Goal: Task Accomplishment & Management: Manage account settings

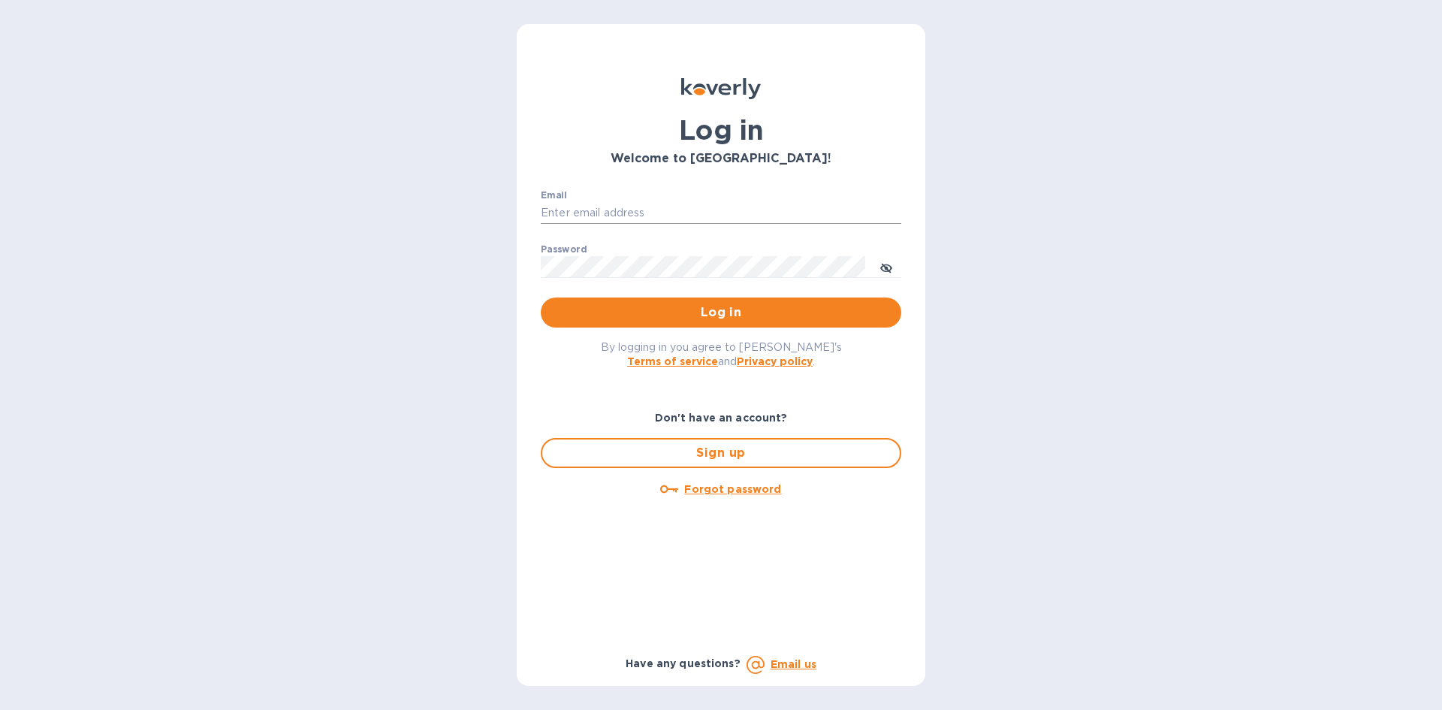
click at [585, 208] on input "Email" at bounding box center [721, 213] width 360 height 23
type input "lsbottleshop@gmail.com"
click at [541, 297] on button "Log in" at bounding box center [721, 312] width 360 height 30
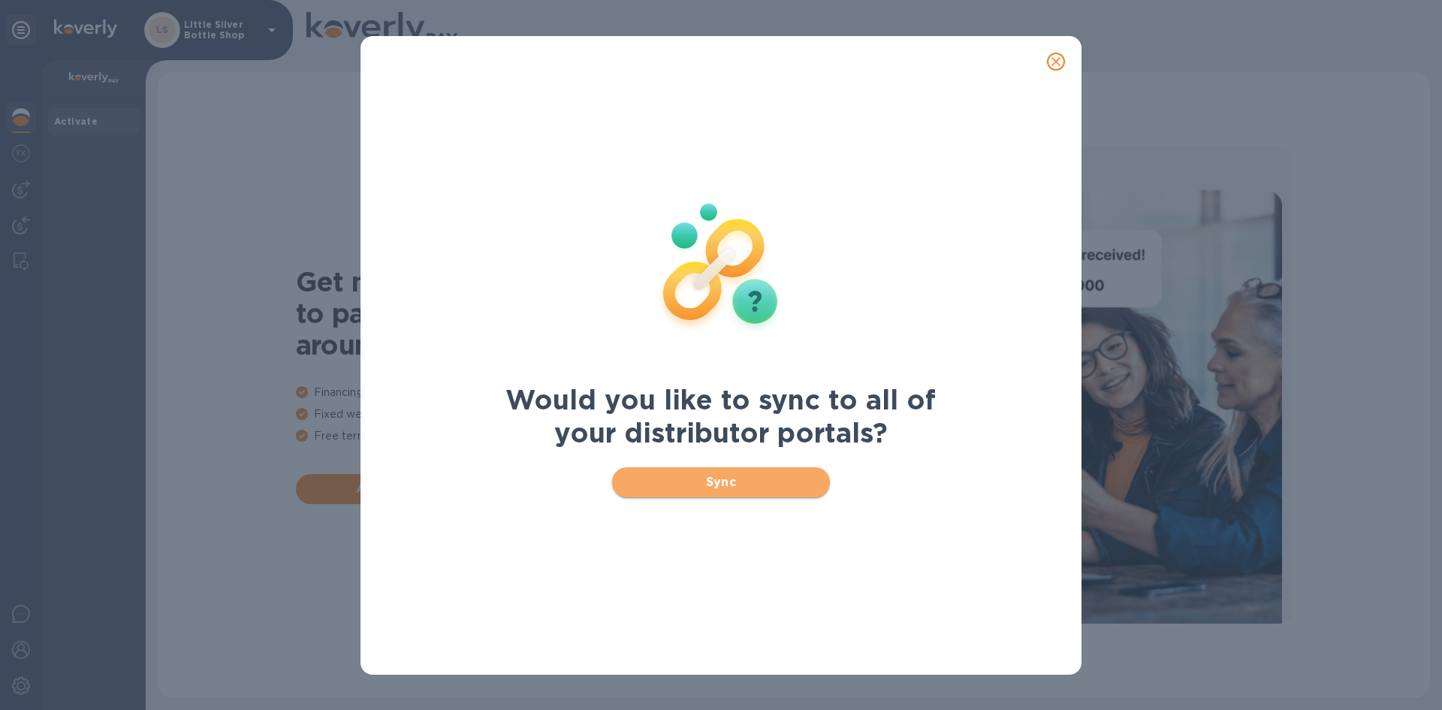
click at [734, 488] on span "Sync" at bounding box center [721, 482] width 194 height 18
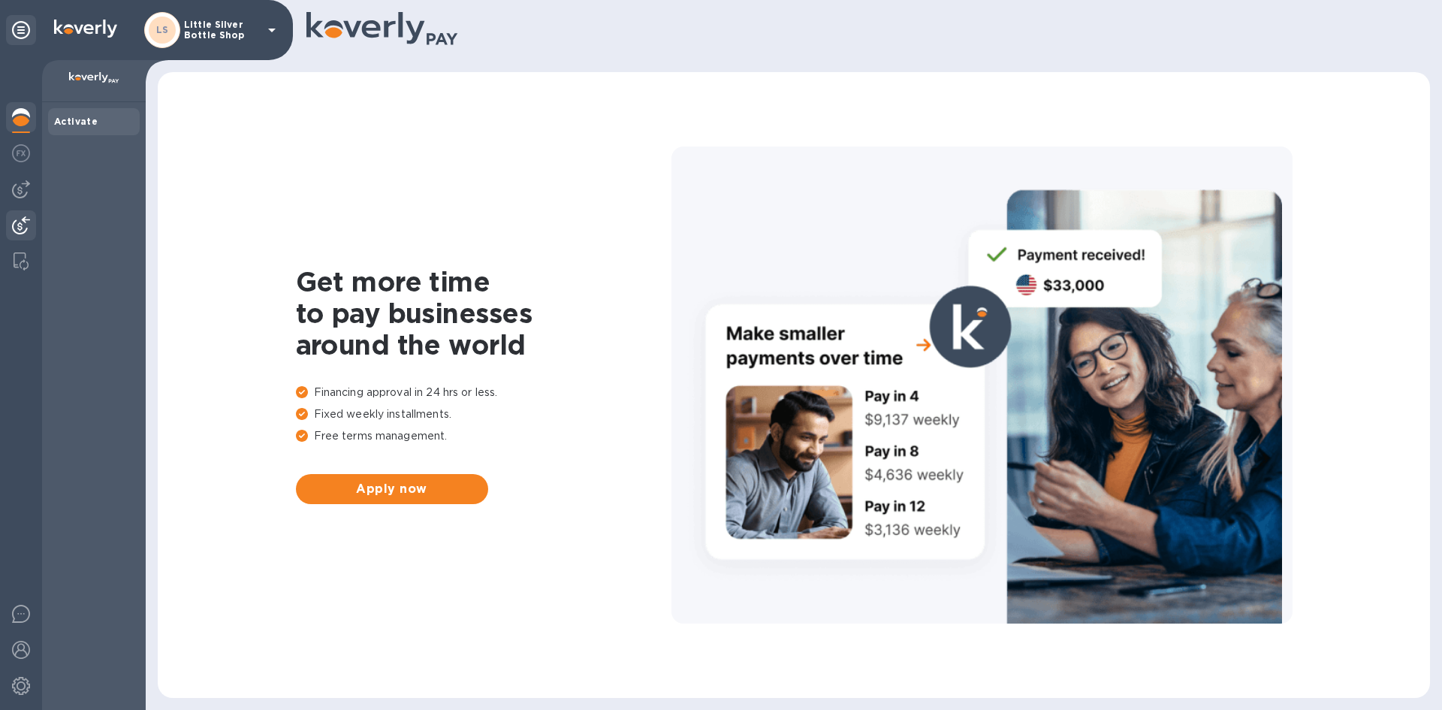
click at [29, 222] on img at bounding box center [21, 225] width 18 height 18
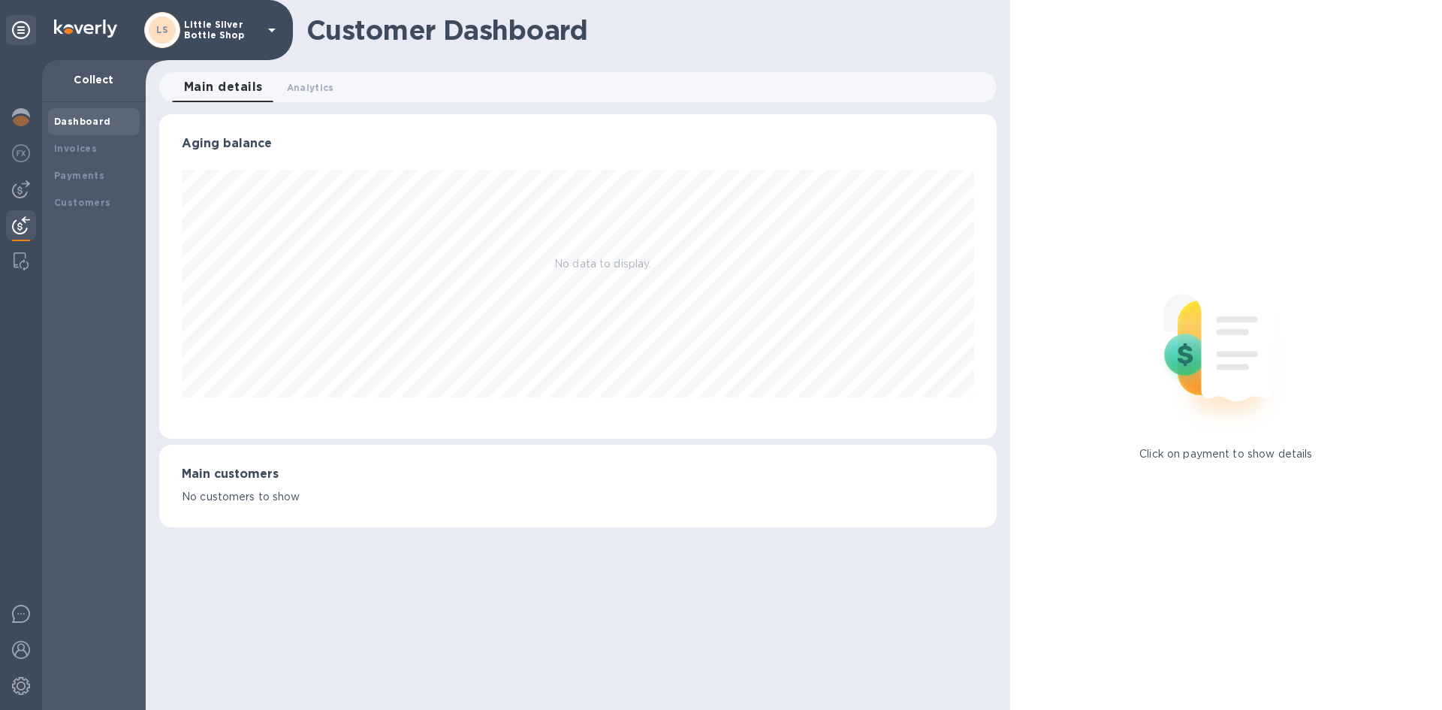
scroll to position [324, 836]
click at [90, 170] on b "Payments" at bounding box center [79, 175] width 50 height 11
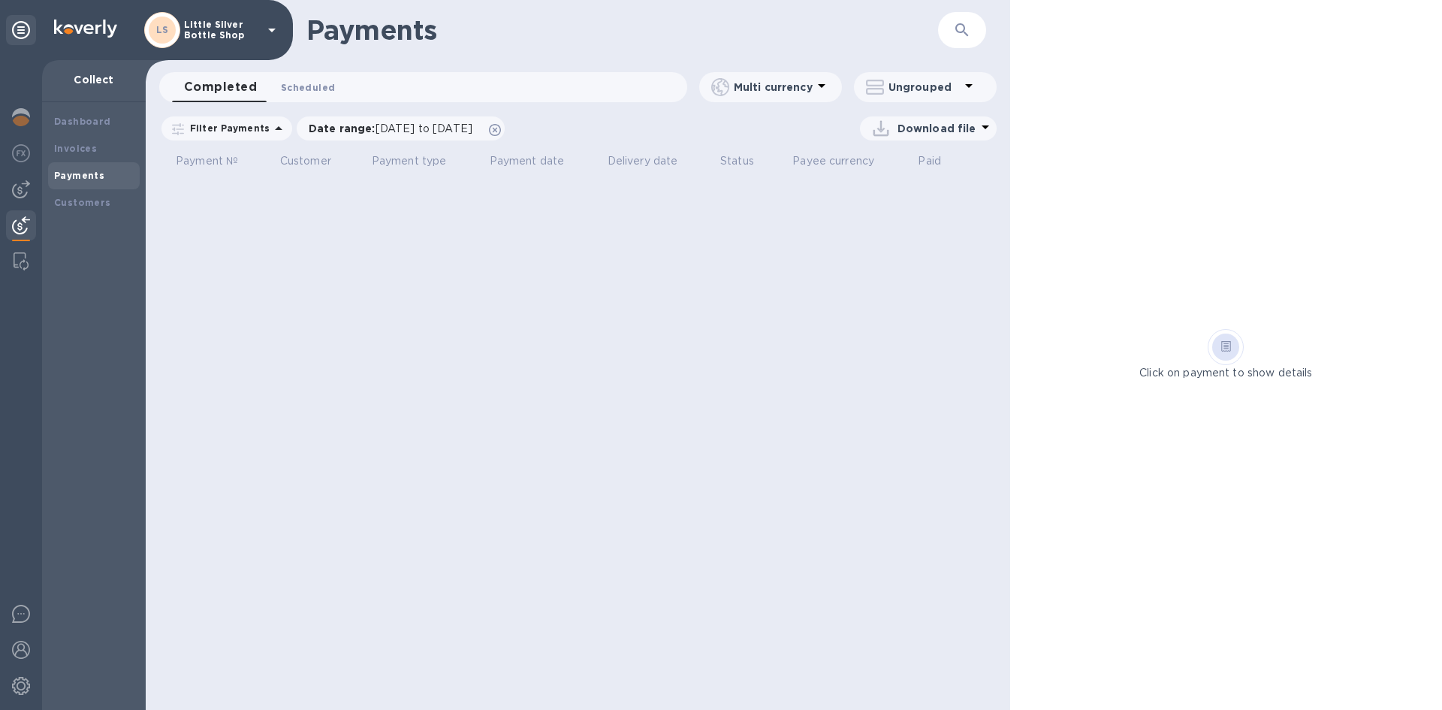
click at [310, 88] on span "Scheduled 0" at bounding box center [308, 88] width 54 height 16
click at [226, 90] on span "Completed 0" at bounding box center [212, 88] width 57 height 16
click at [288, 88] on span "Scheduled 0" at bounding box center [308, 88] width 54 height 16
click at [101, 197] on b "Customers" at bounding box center [82, 202] width 57 height 11
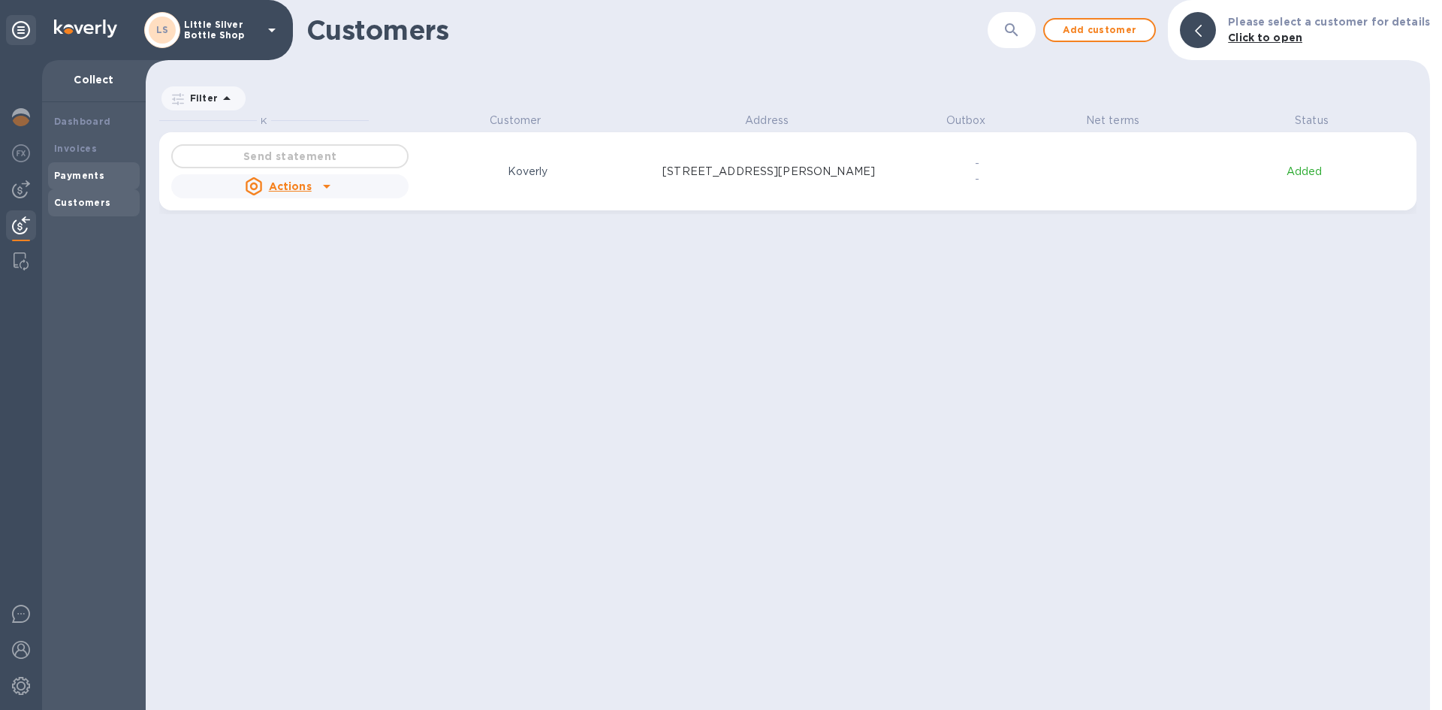
scroll to position [586, 1278]
click at [96, 176] on b "Payments" at bounding box center [79, 175] width 50 height 11
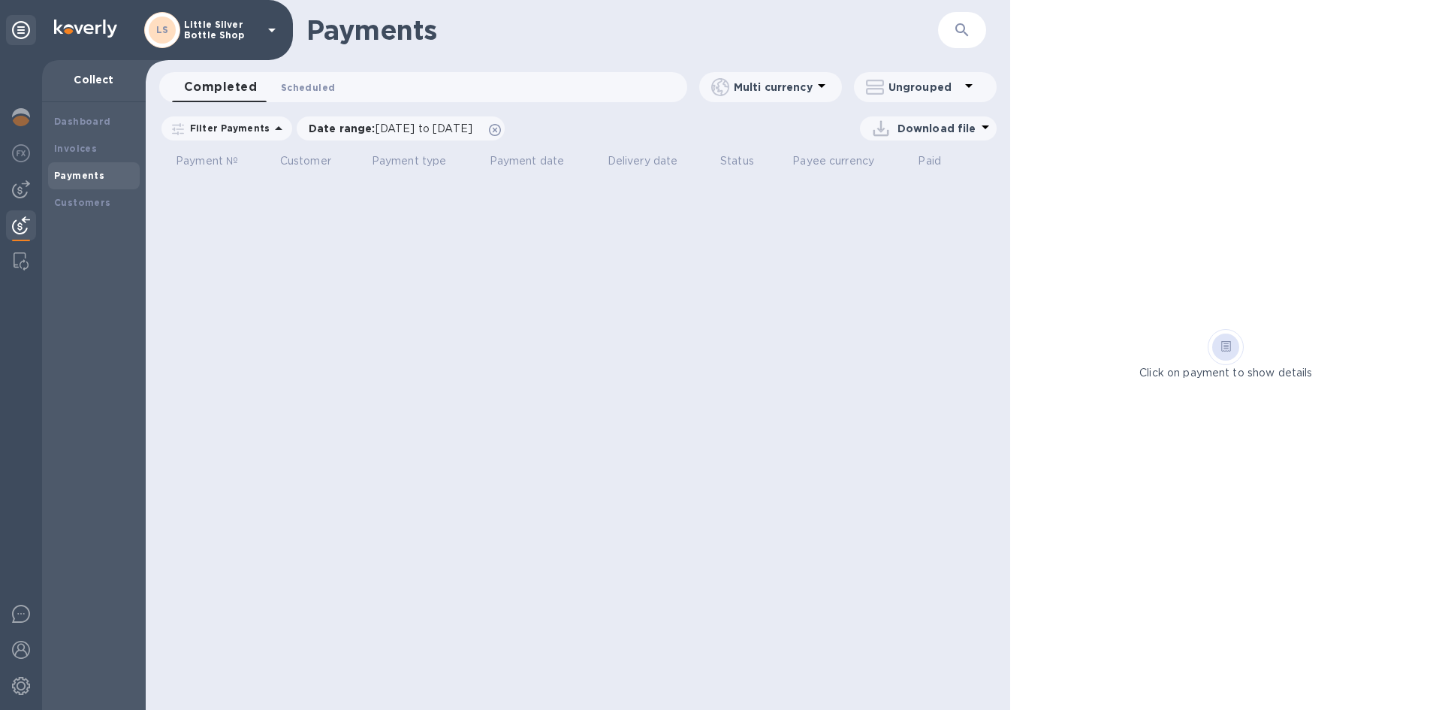
click at [323, 88] on span "Scheduled 0" at bounding box center [308, 88] width 54 height 16
click at [501, 128] on icon at bounding box center [495, 130] width 12 height 12
click at [270, 128] on icon at bounding box center [279, 128] width 18 height 18
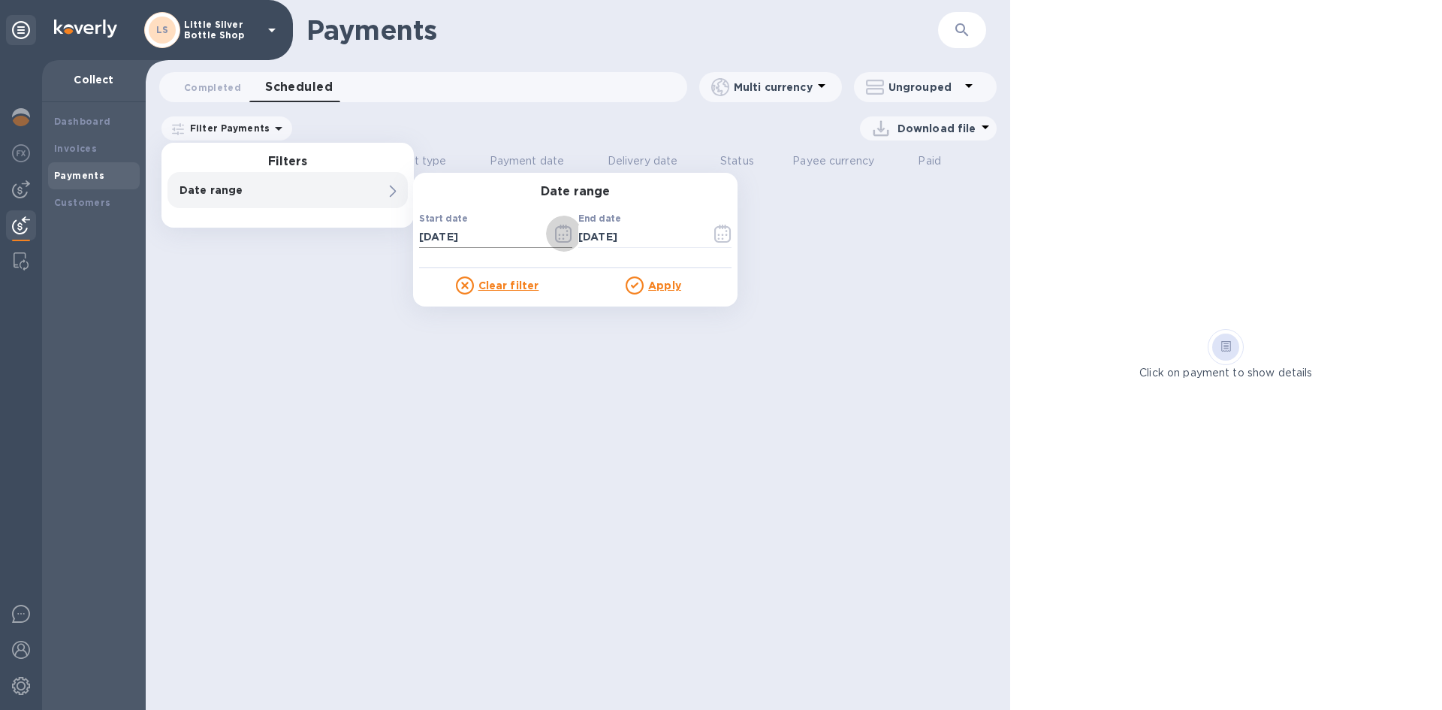
click at [565, 230] on icon "button" at bounding box center [563, 233] width 17 height 18
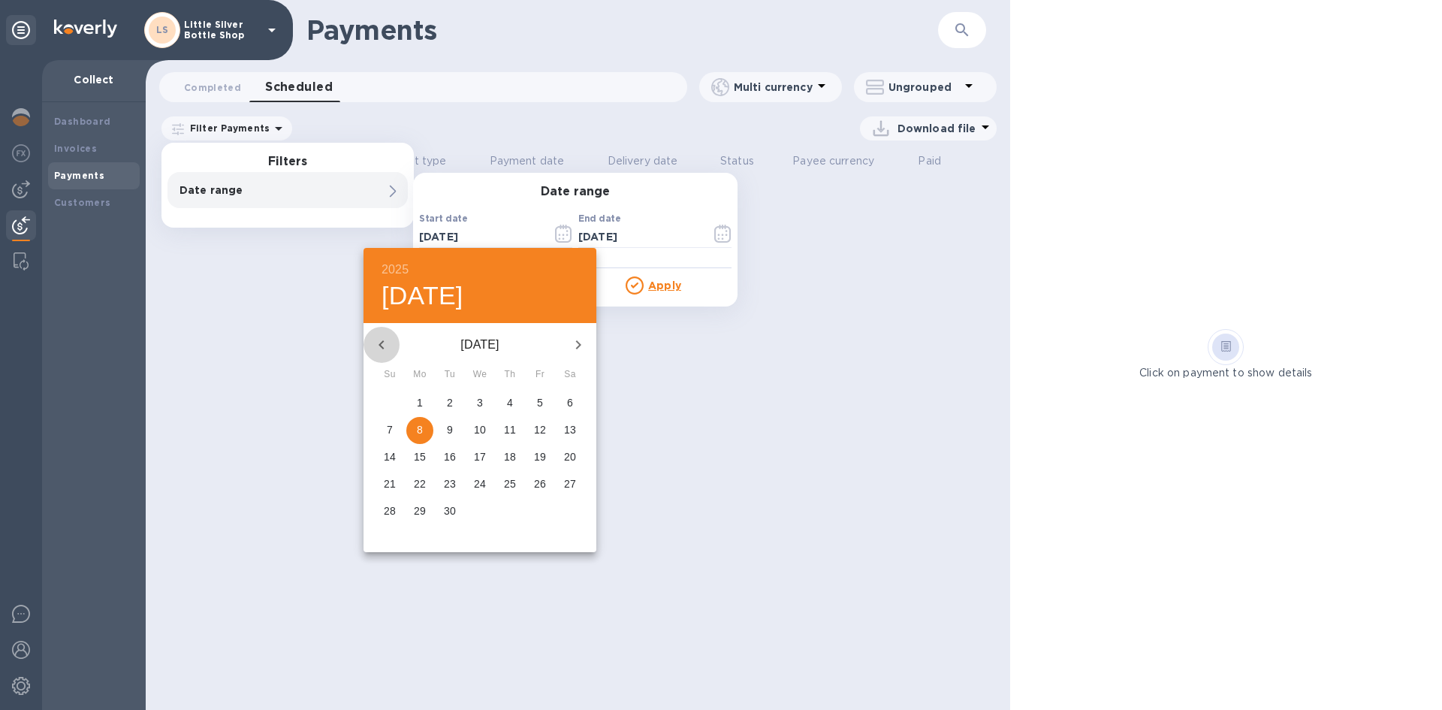
click at [378, 345] on icon "button" at bounding box center [381, 345] width 18 height 18
click at [392, 432] on p "3" at bounding box center [390, 429] width 6 height 15
type input "[DATE]"
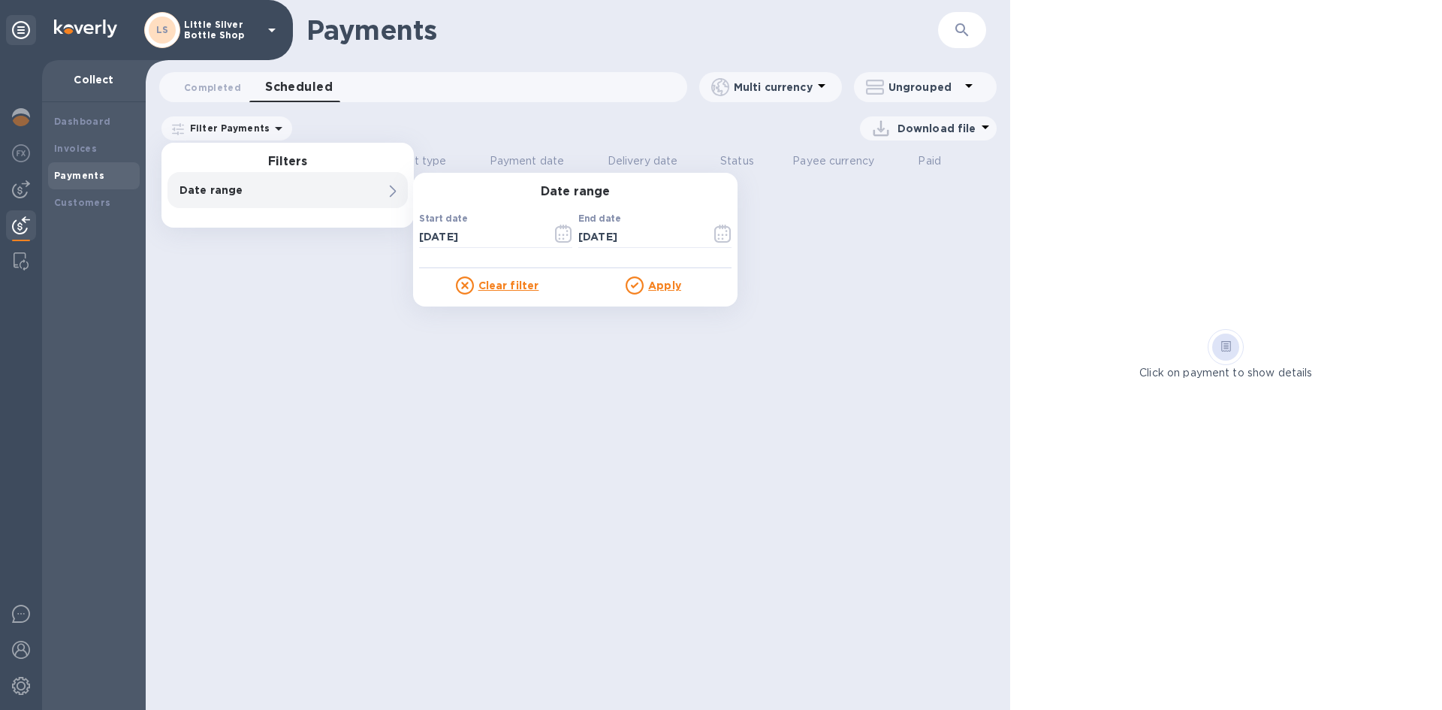
click at [658, 282] on u "Apply" at bounding box center [664, 285] width 33 height 12
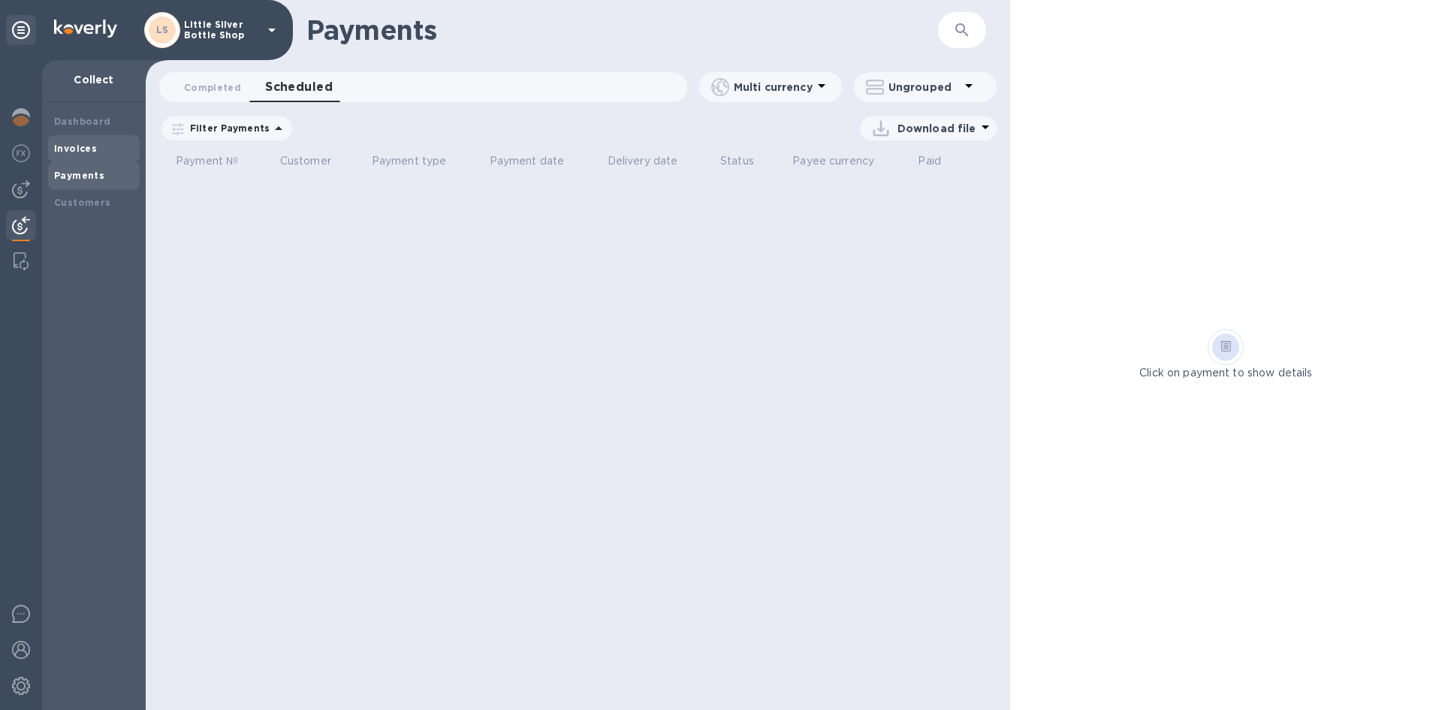
click at [77, 149] on b "Invoices" at bounding box center [75, 148] width 43 height 11
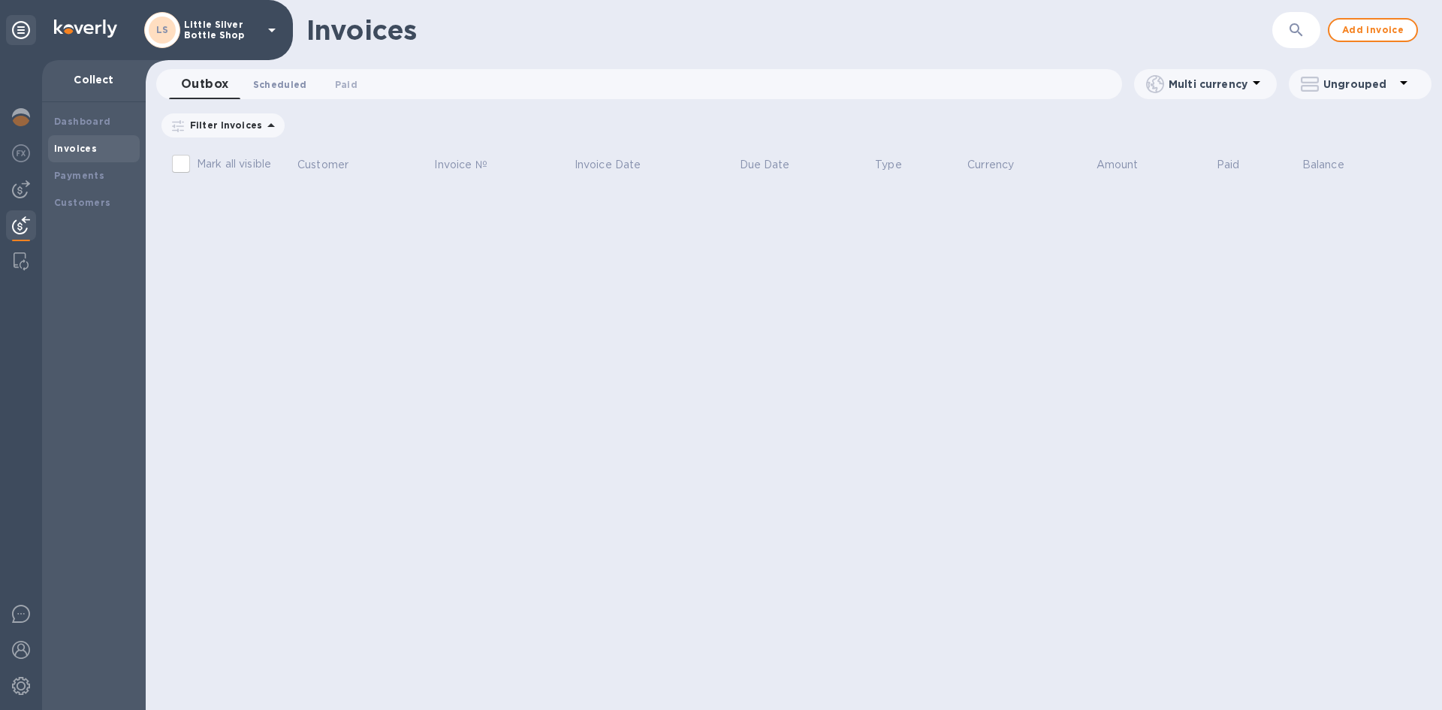
click at [262, 83] on span "Scheduled 0" at bounding box center [280, 85] width 54 height 16
click at [338, 85] on span "Paid 0" at bounding box center [349, 85] width 23 height 16
click at [82, 177] on b "Payments" at bounding box center [79, 175] width 50 height 11
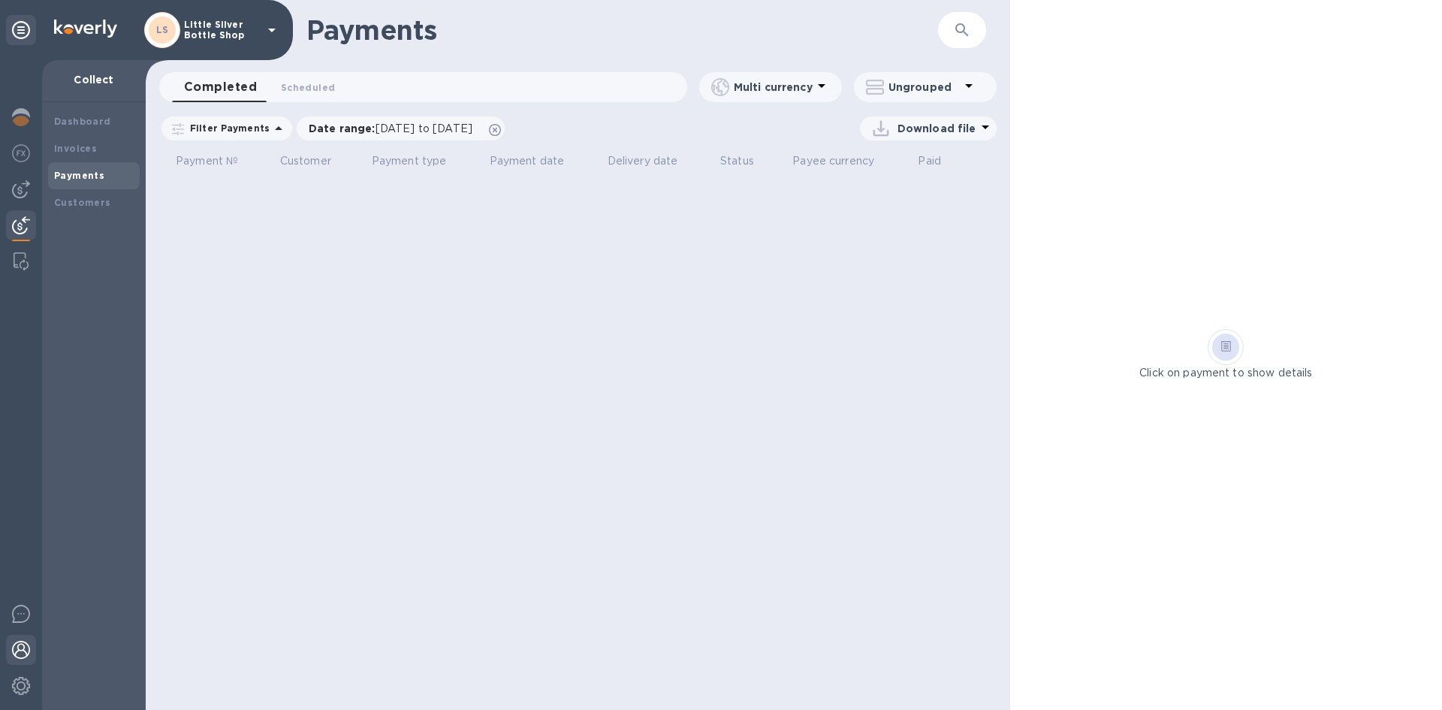
click at [23, 649] on img at bounding box center [21, 649] width 18 height 18
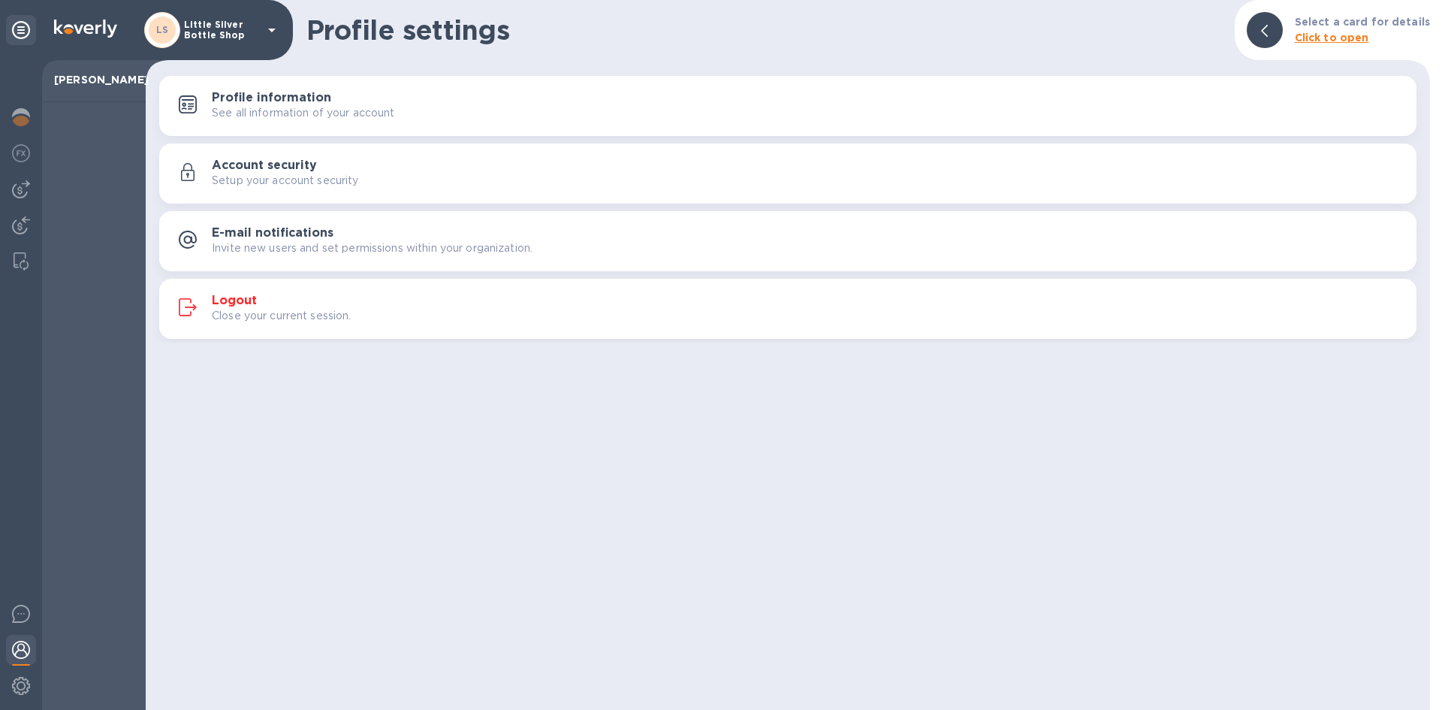
click at [267, 465] on div "Profile settings Select a card for details Click to open Profile information Se…" at bounding box center [788, 355] width 1284 height 710
click at [25, 221] on img at bounding box center [21, 225] width 18 height 18
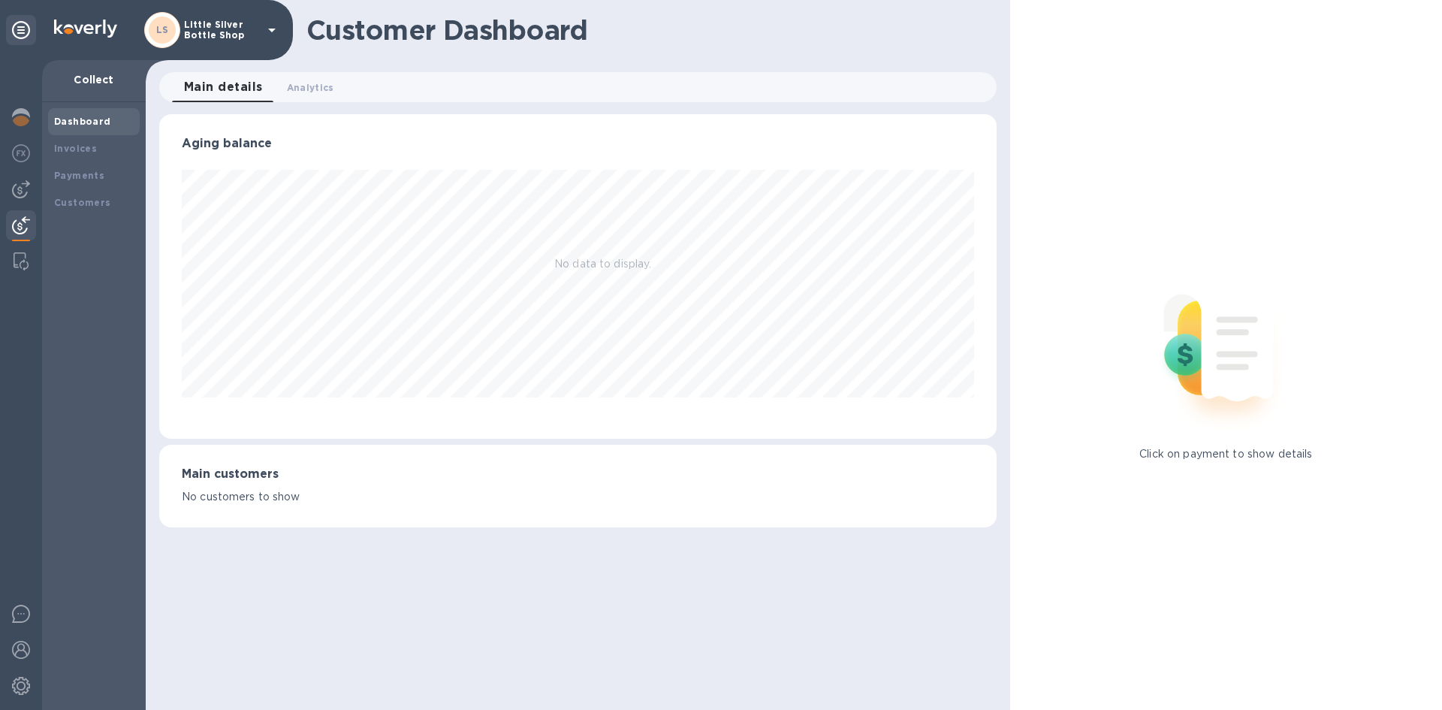
scroll to position [324, 836]
click at [27, 185] on img at bounding box center [21, 189] width 18 height 18
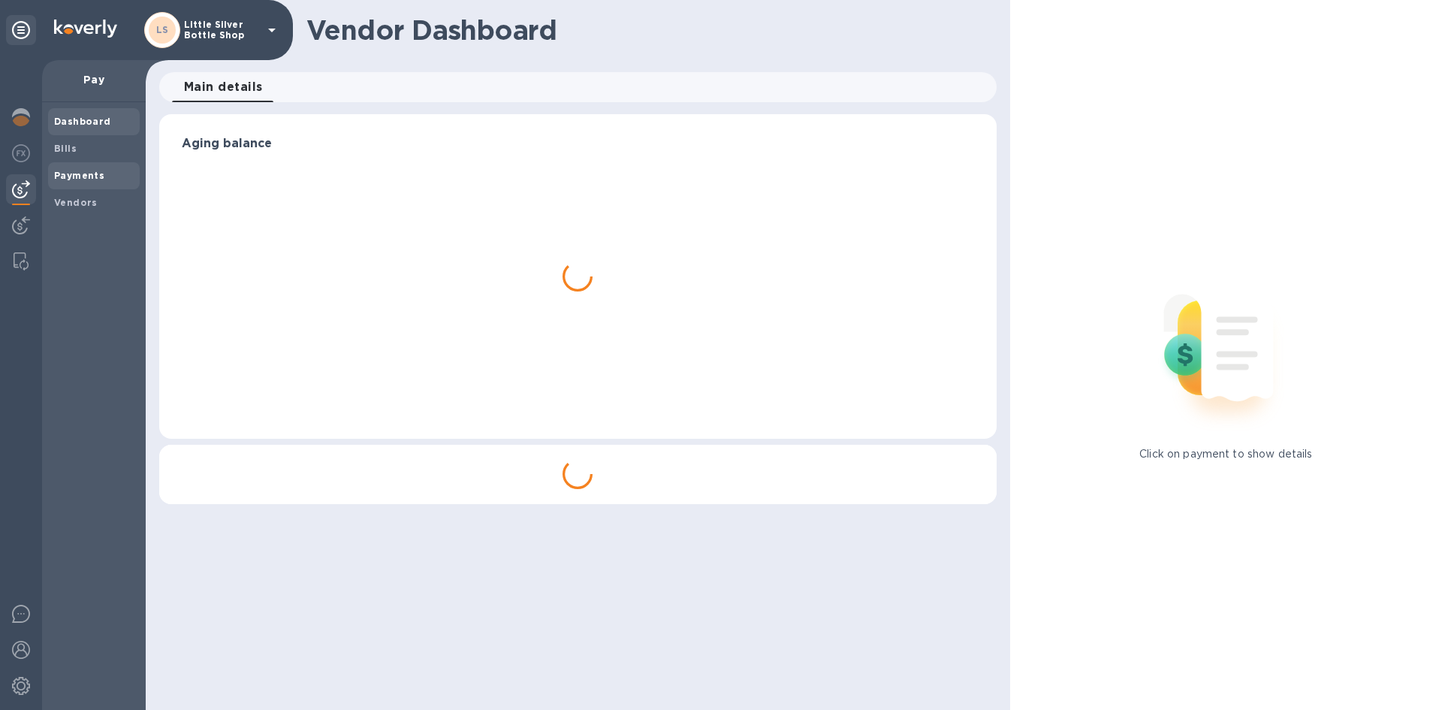
click at [71, 173] on b "Payments" at bounding box center [79, 175] width 50 height 11
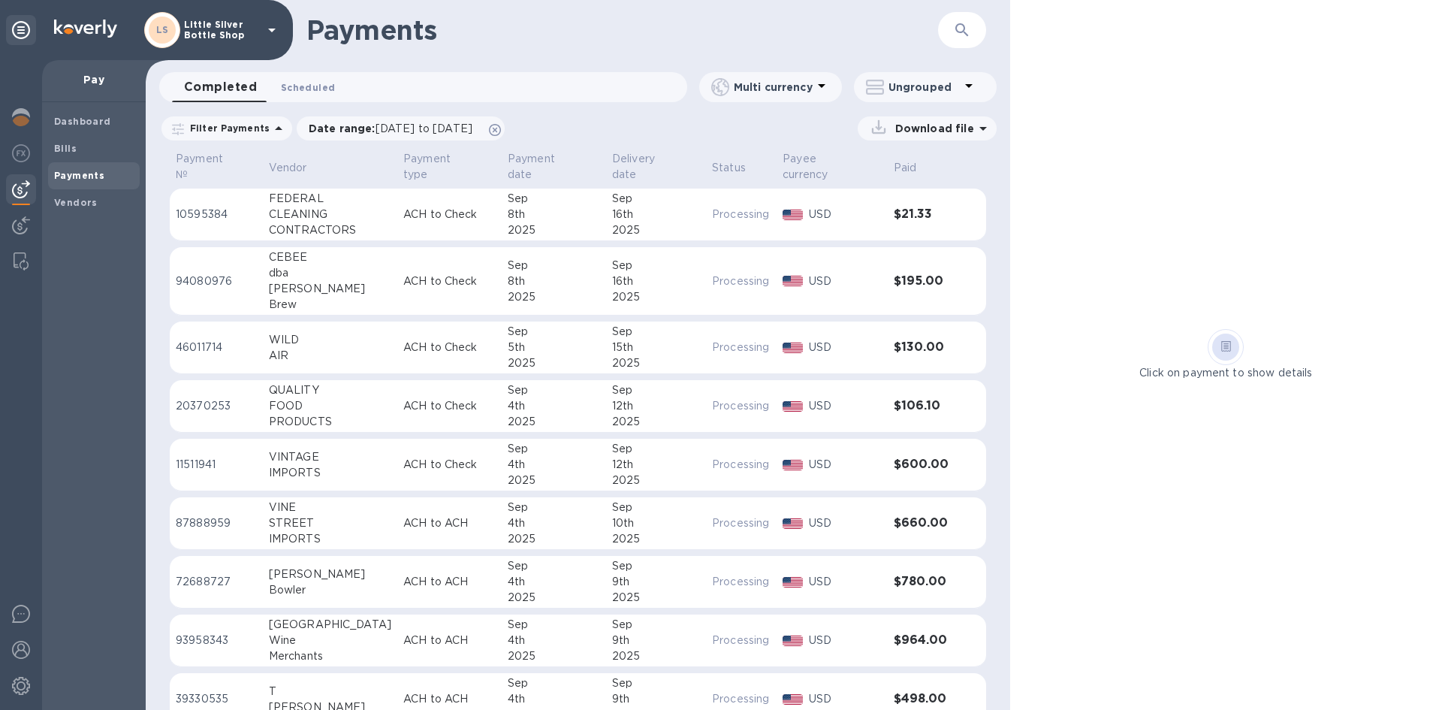
click at [293, 89] on span "Scheduled 0" at bounding box center [308, 88] width 54 height 16
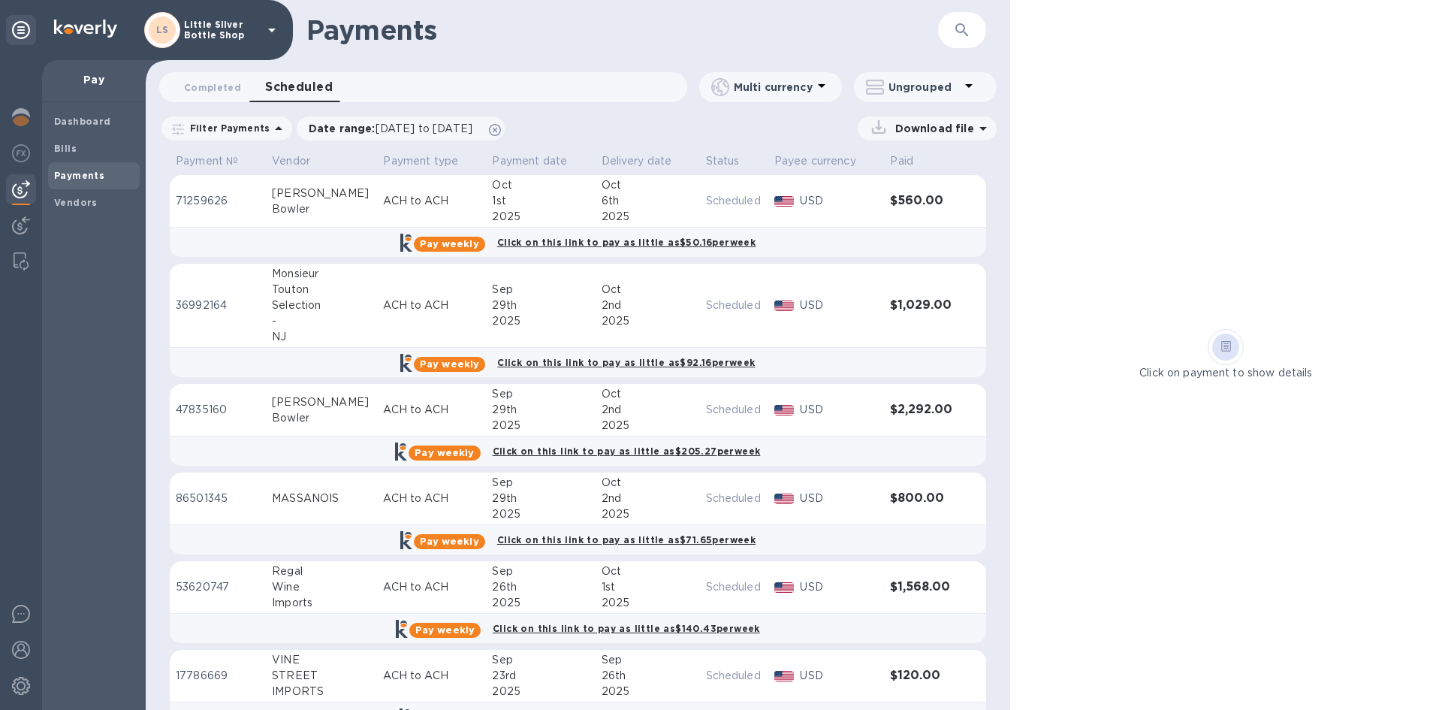
scroll to position [75, 0]
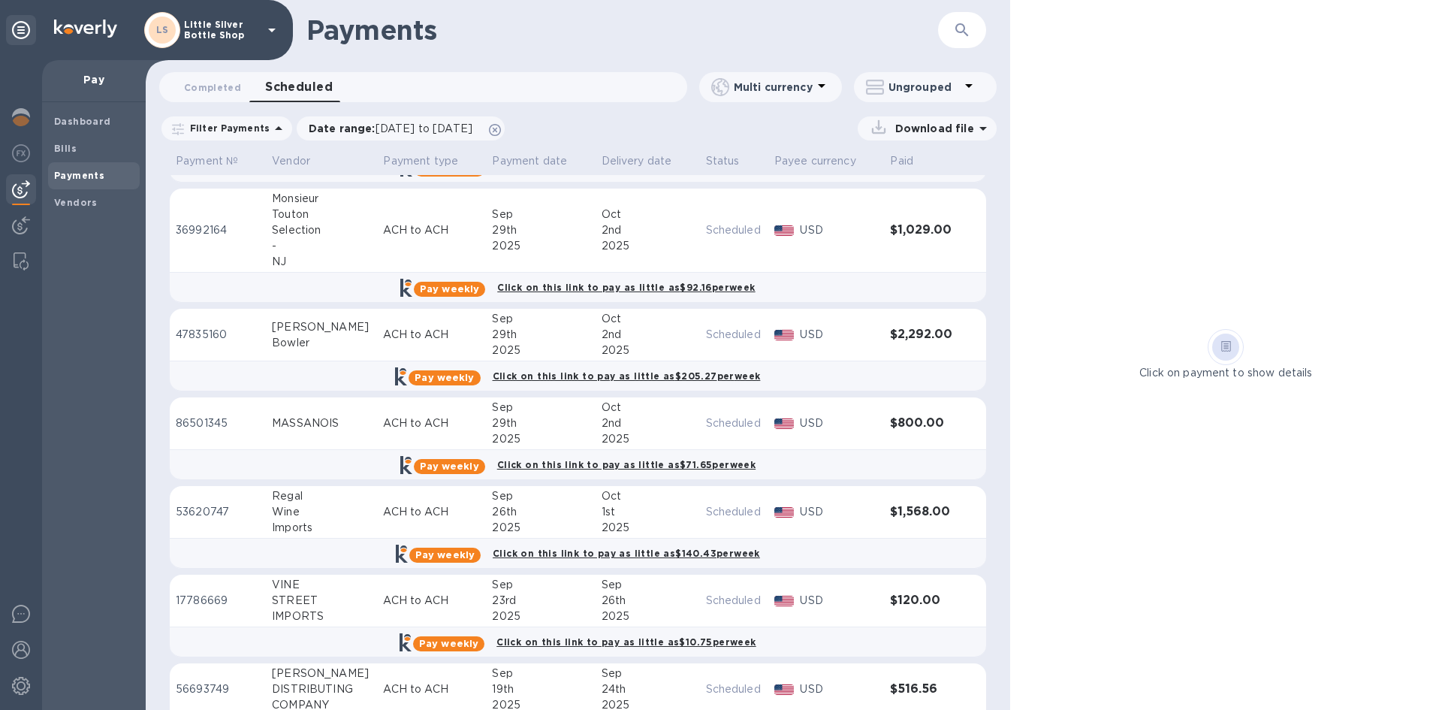
click at [300, 600] on div "STREET" at bounding box center [321, 600] width 99 height 16
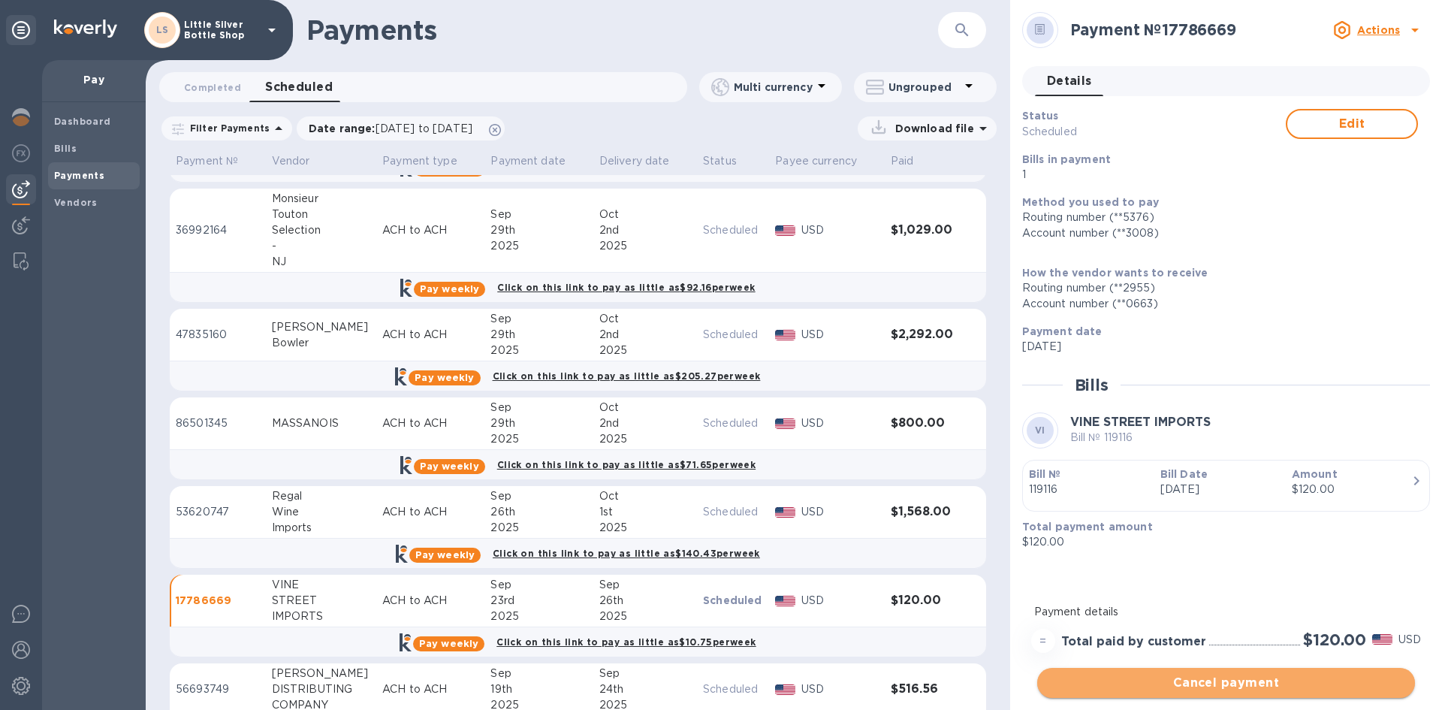
click at [1219, 685] on span "Cancel payment" at bounding box center [1226, 682] width 354 height 18
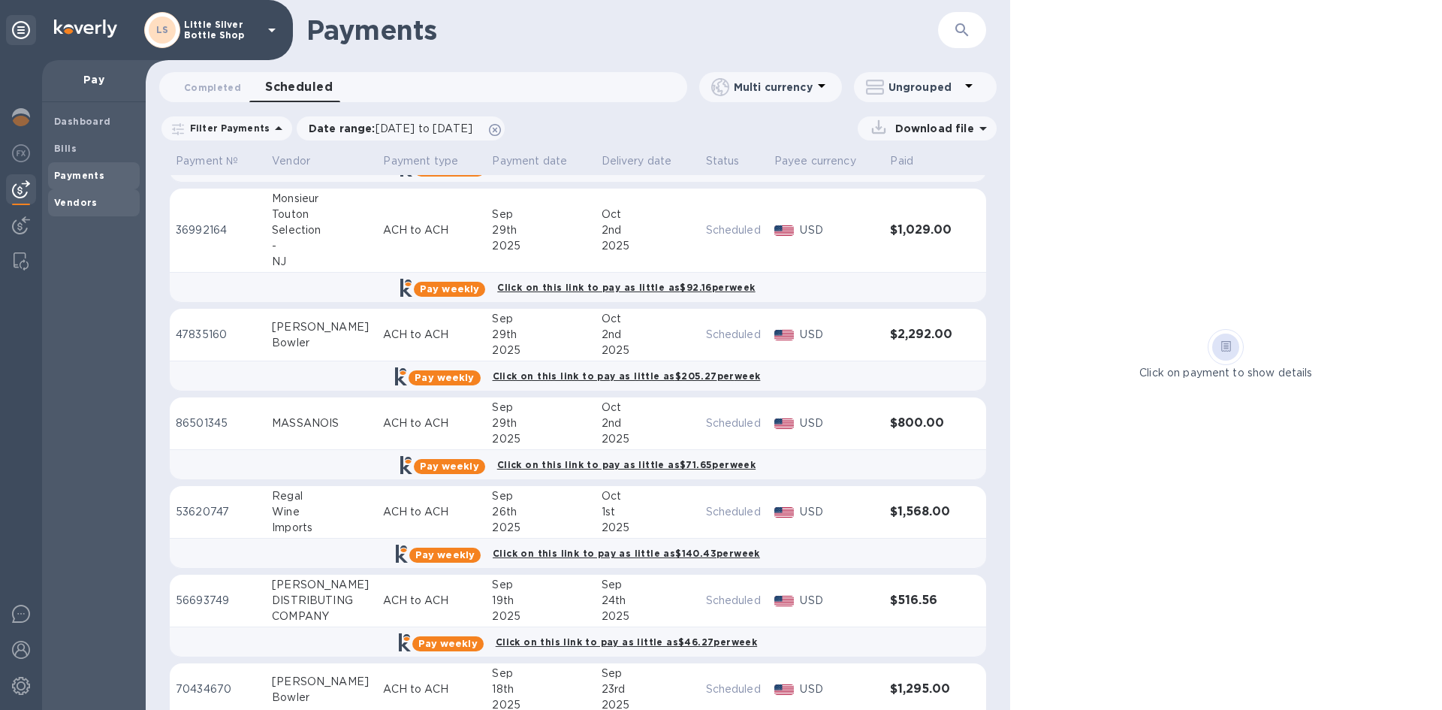
click at [86, 198] on b "Vendors" at bounding box center [76, 202] width 44 height 11
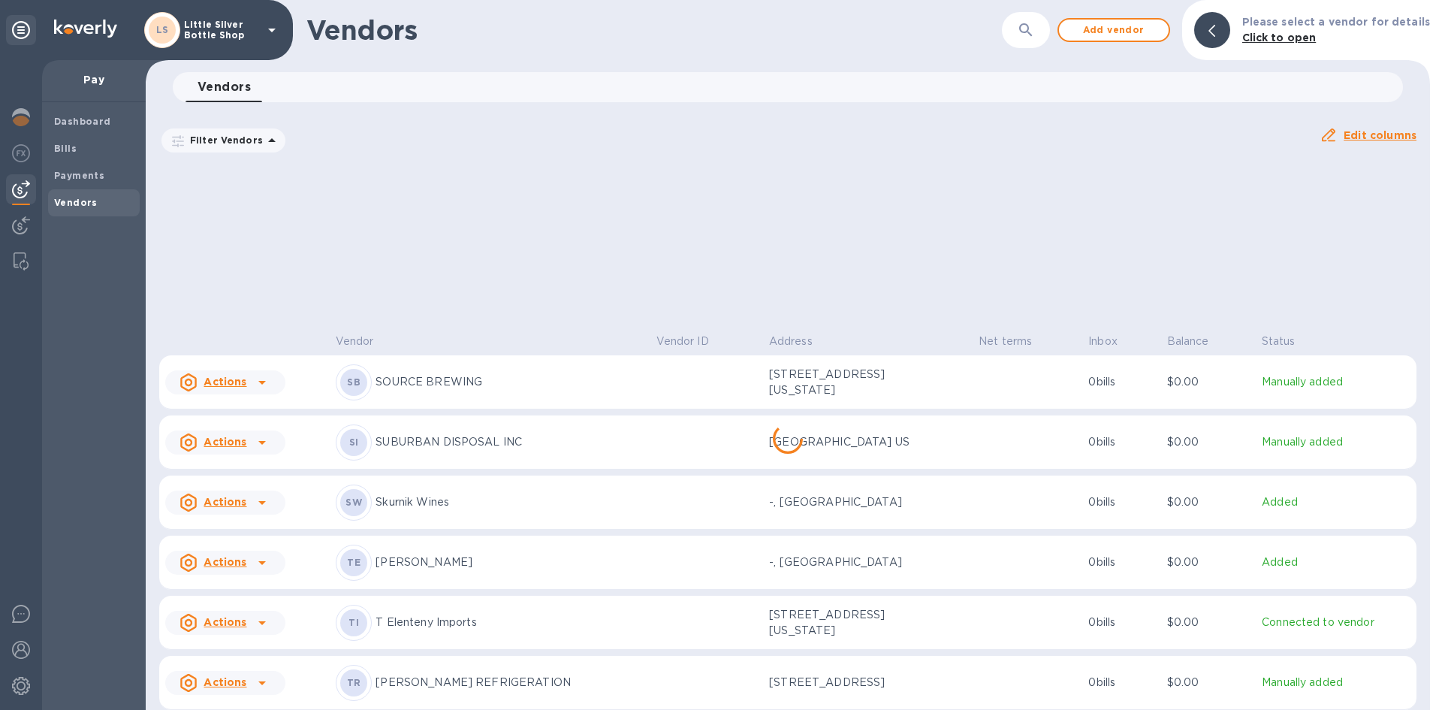
scroll to position [6163, 0]
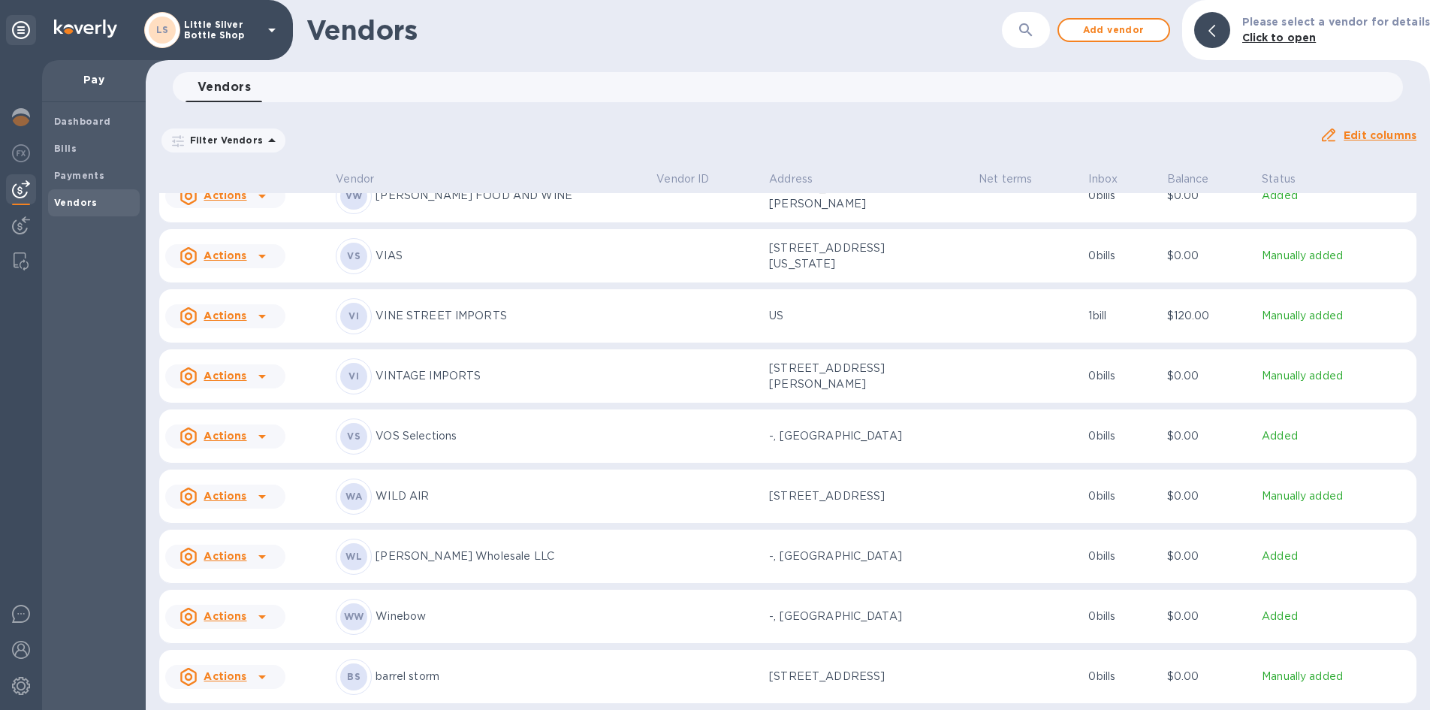
click at [429, 309] on p "VINE STREET IMPORTS" at bounding box center [509, 316] width 269 height 16
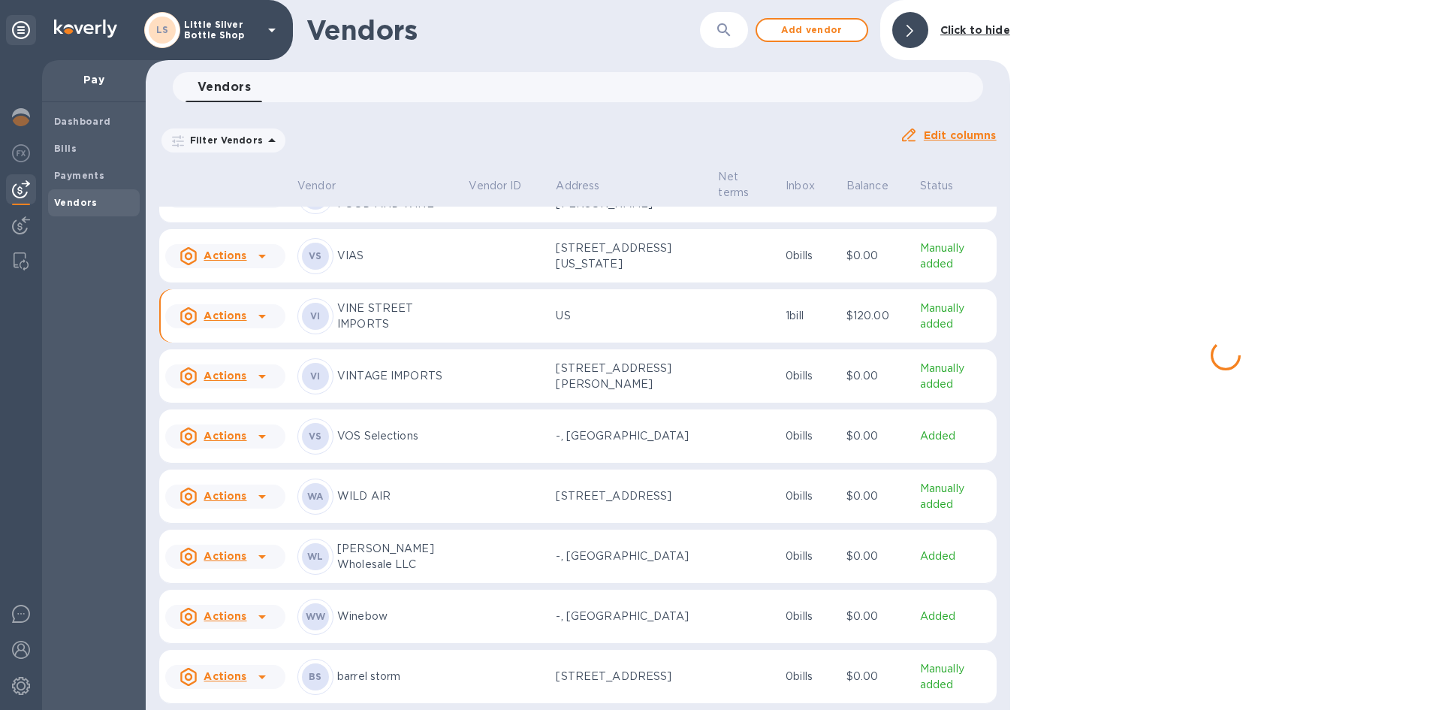
scroll to position [6227, 0]
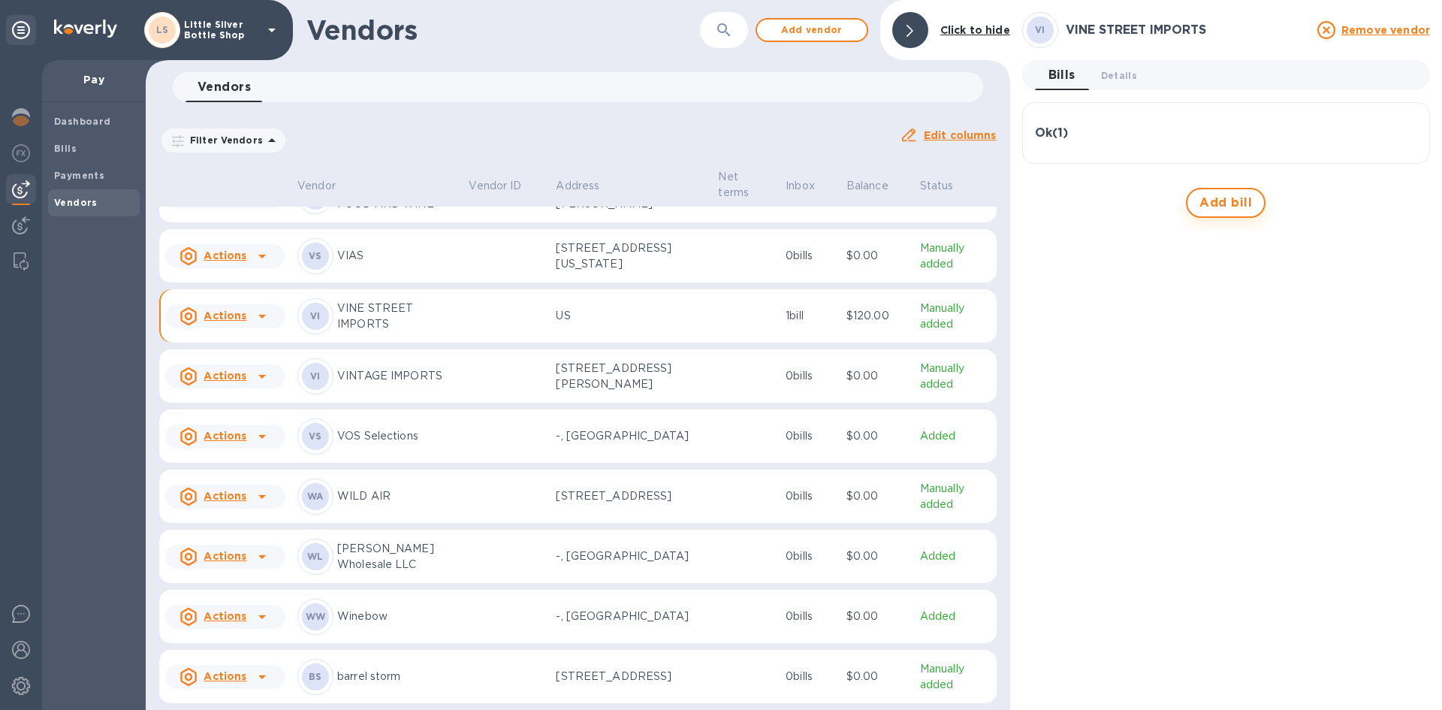
click at [1225, 204] on span "Add bill" at bounding box center [1225, 203] width 53 height 18
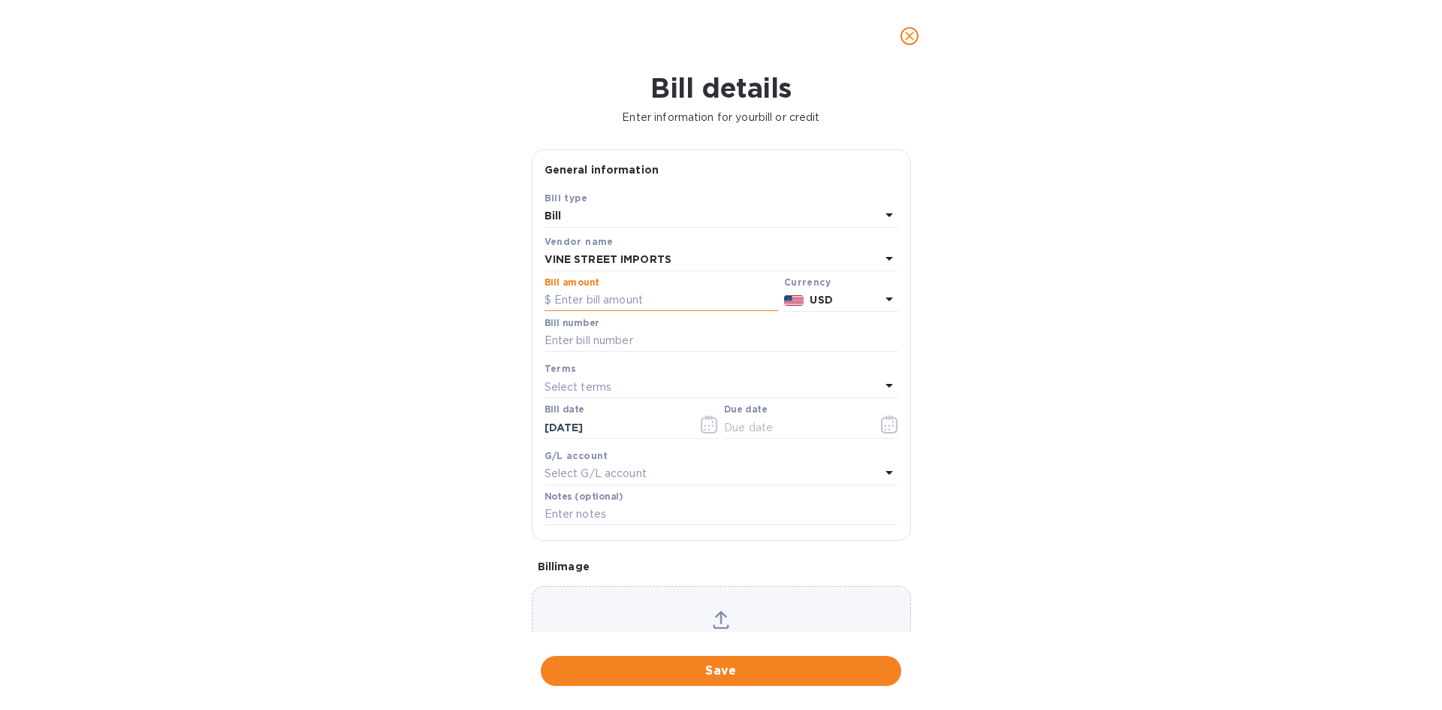
click at [577, 302] on input "text" at bounding box center [661, 300] width 234 height 23
type input "120.00"
click at [583, 346] on input "text" at bounding box center [721, 341] width 354 height 23
type input "119116"
click at [578, 389] on p "Select terms" at bounding box center [578, 387] width 68 height 16
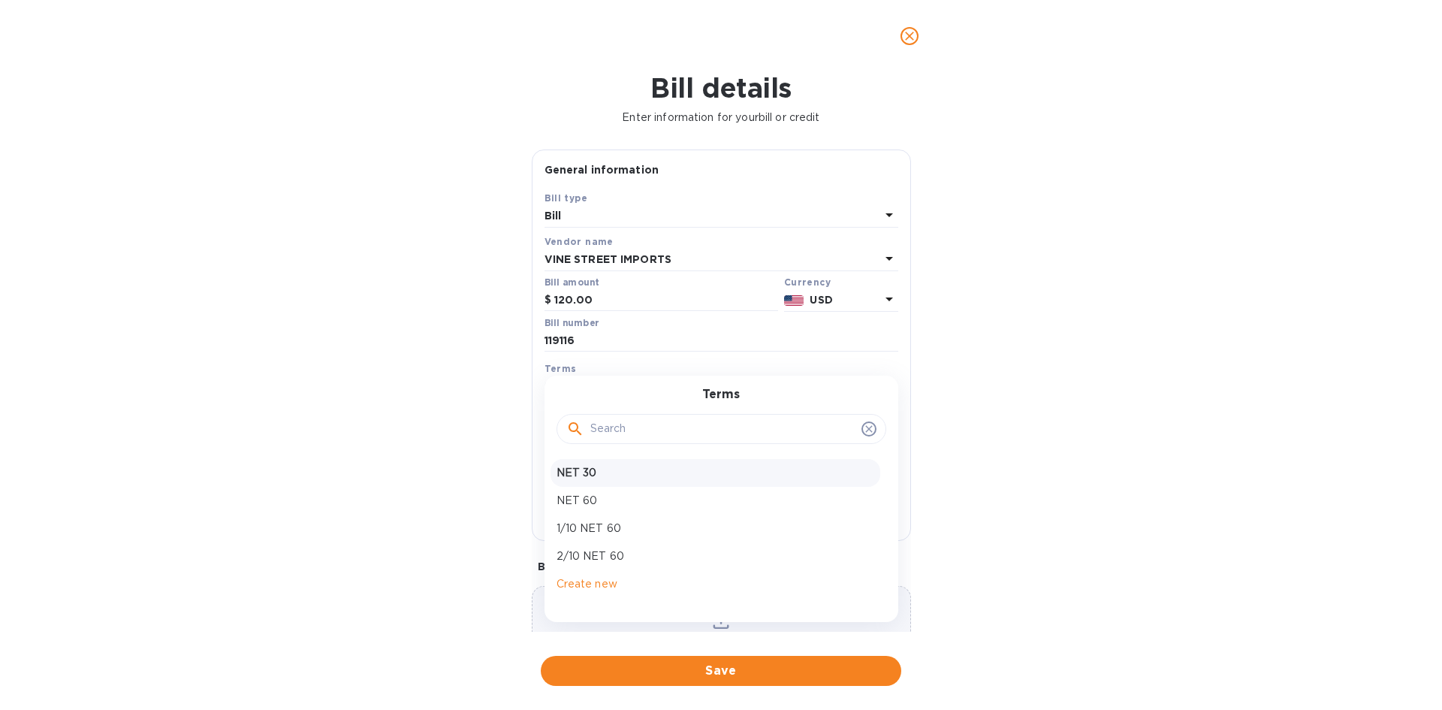
click at [577, 474] on p "NET 30" at bounding box center [715, 473] width 318 height 16
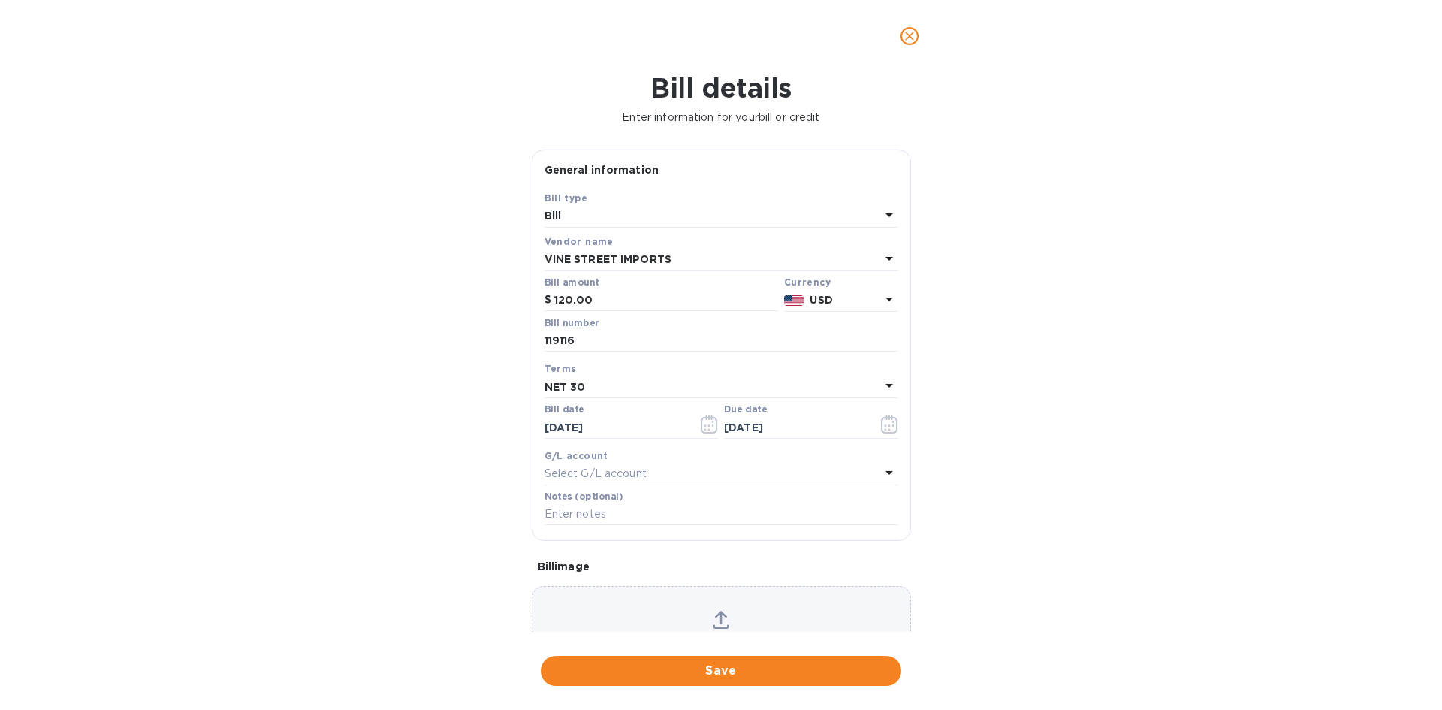
type input "[DATE]"
click at [577, 511] on input "text" at bounding box center [721, 514] width 354 height 23
drag, startPoint x: 571, startPoint y: 518, endPoint x: 580, endPoint y: 517, distance: 9.0
click at [580, 517] on input "1-2991" at bounding box center [721, 514] width 354 height 23
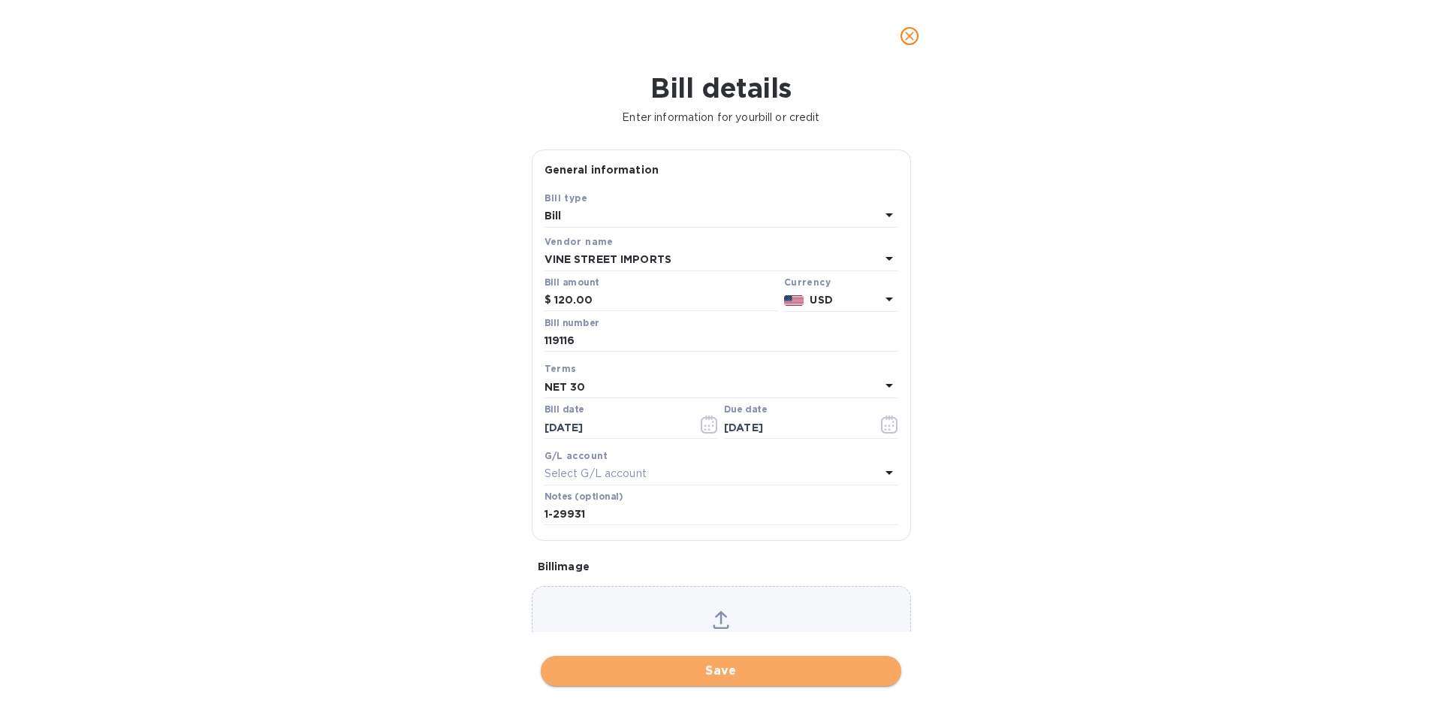
click at [751, 659] on button "Save" at bounding box center [721, 670] width 360 height 30
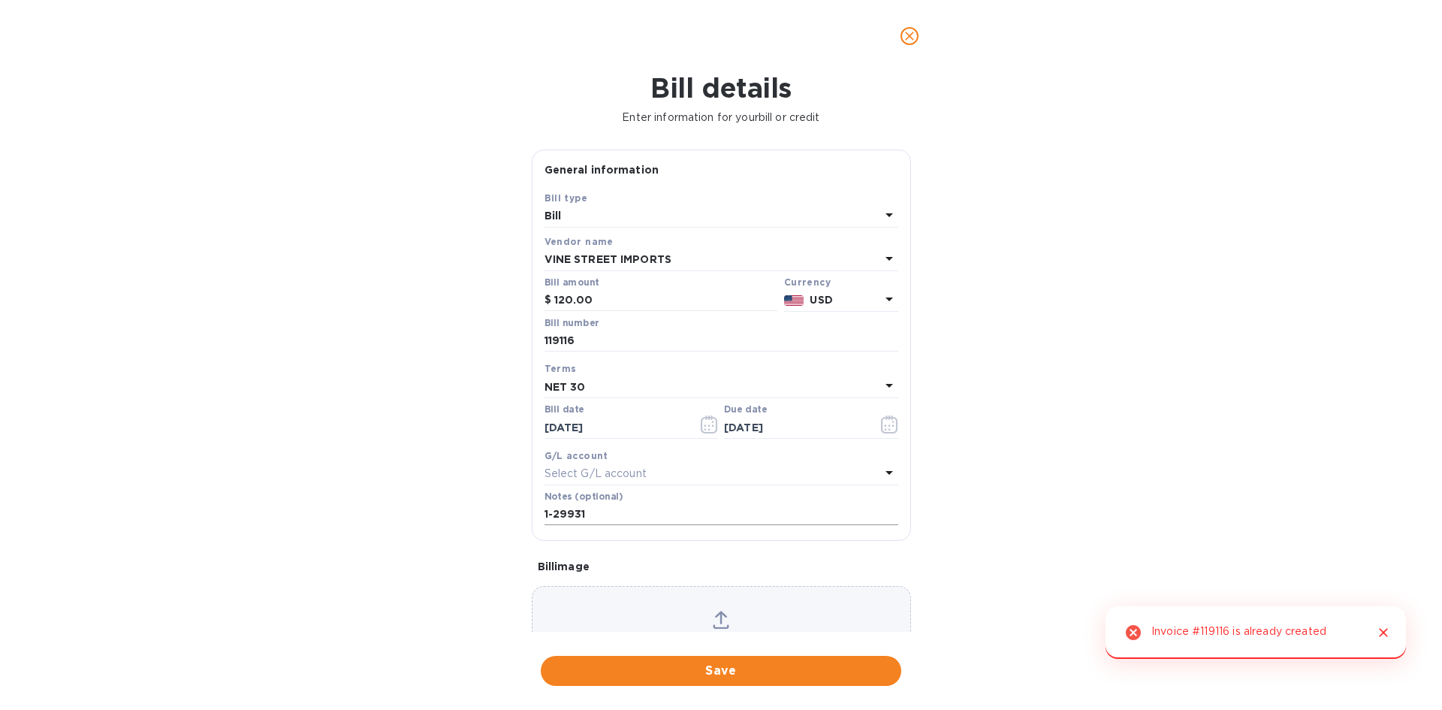
click at [590, 513] on input "1-29931" at bounding box center [721, 514] width 354 height 23
click at [743, 670] on span "Save" at bounding box center [721, 670] width 336 height 18
click at [592, 514] on input "1-29931a" at bounding box center [721, 514] width 354 height 23
type input "1-29931"
click at [581, 340] on input "119116" at bounding box center [721, 341] width 354 height 23
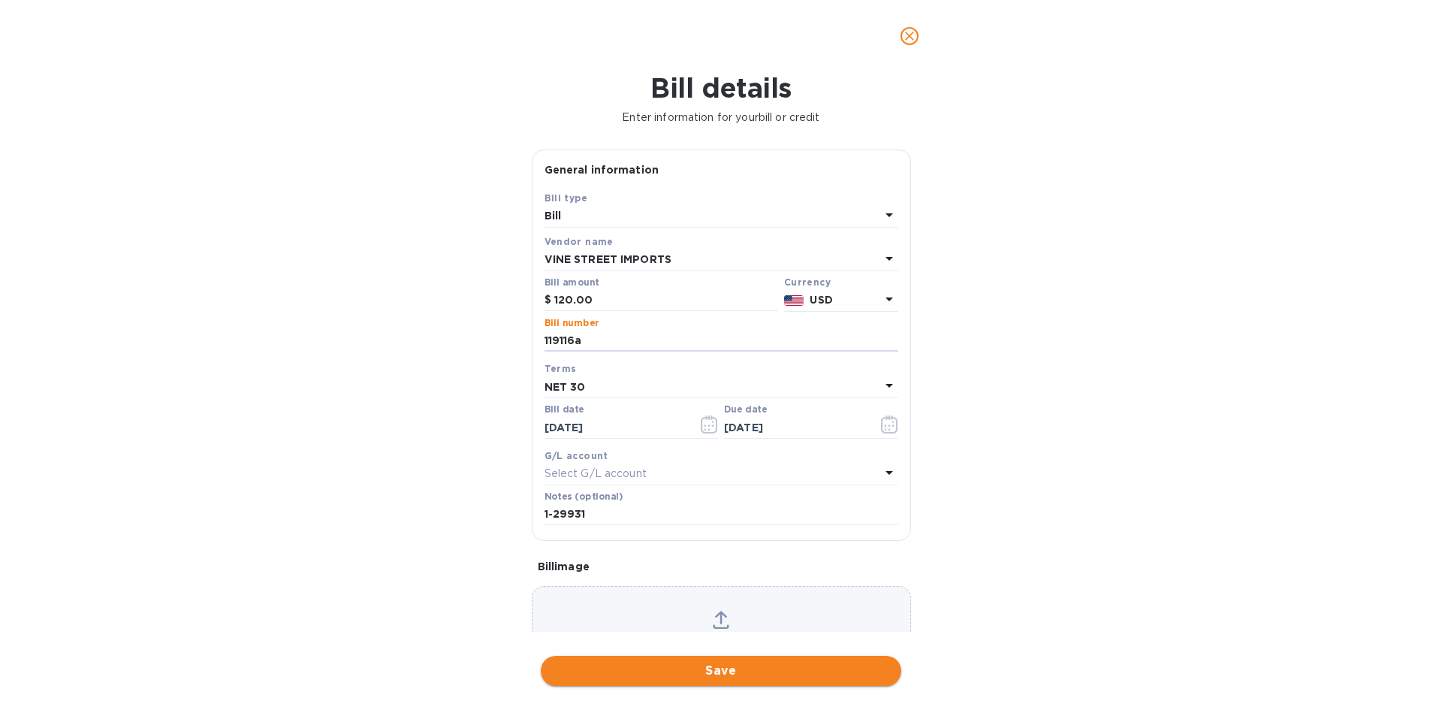
type input "119116a"
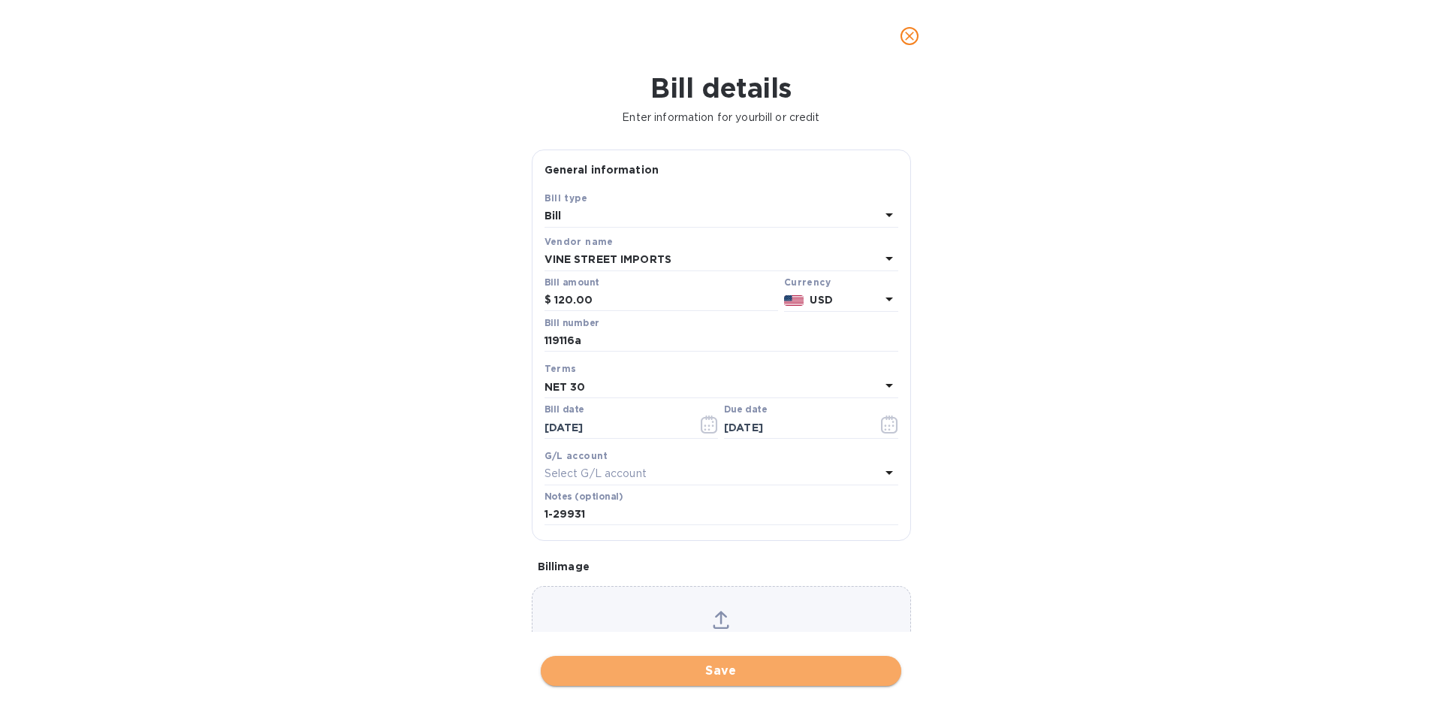
click at [750, 675] on span "Save" at bounding box center [721, 670] width 336 height 18
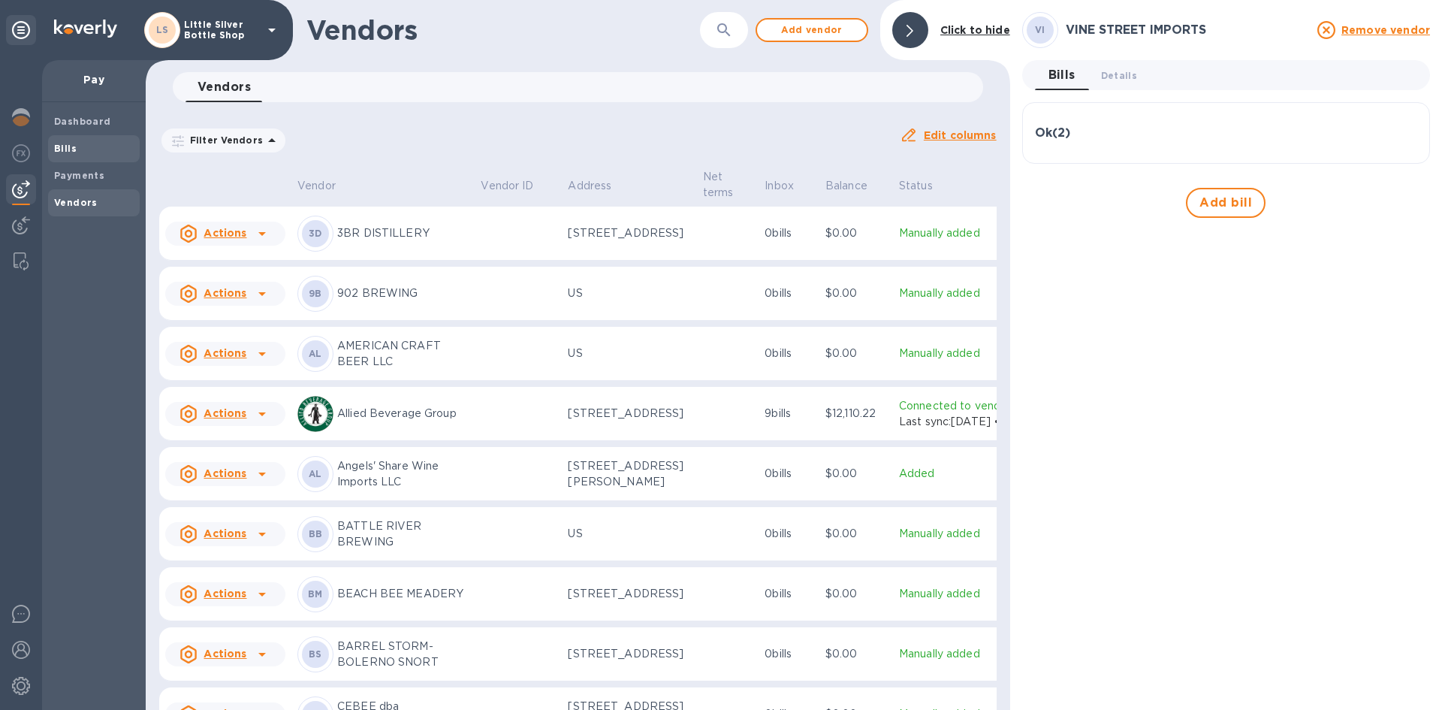
click at [79, 150] on span "Bills" at bounding box center [94, 148] width 80 height 15
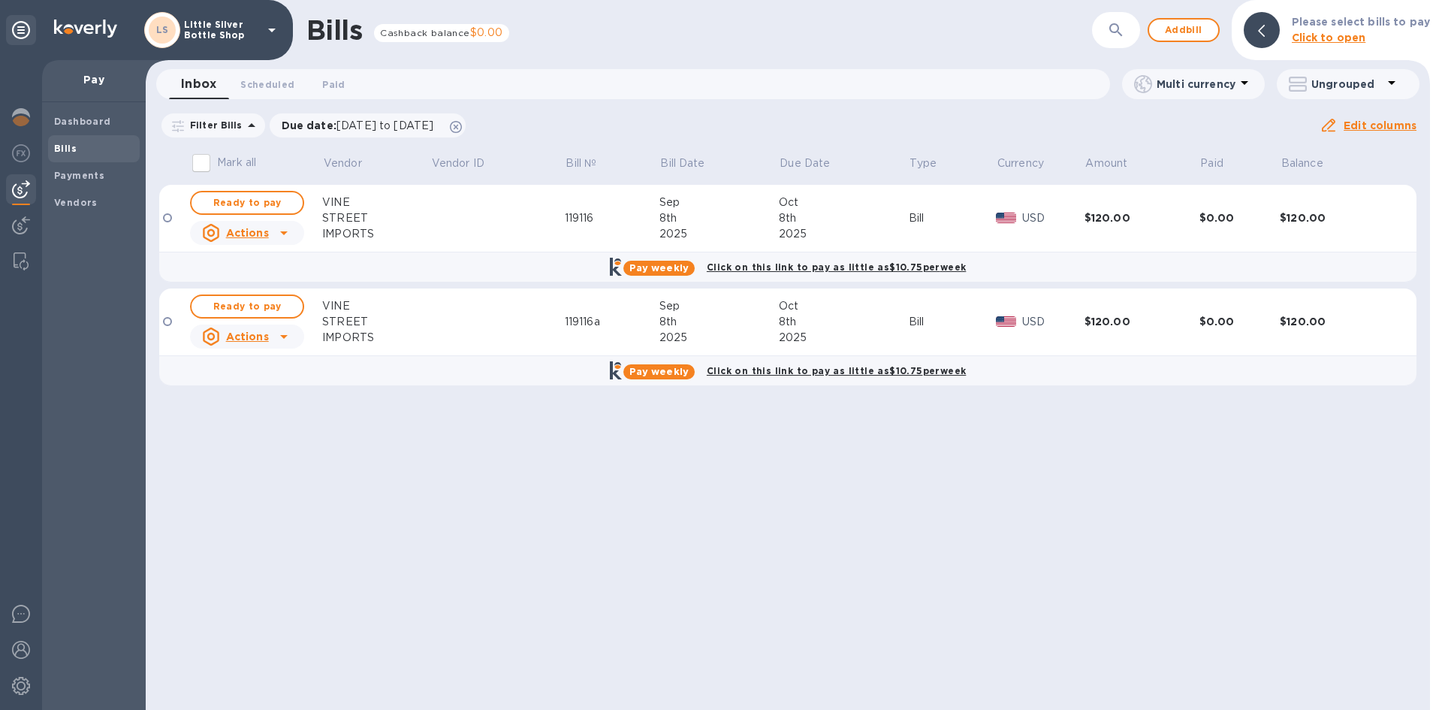
click at [284, 337] on icon at bounding box center [284, 336] width 18 height 18
click at [258, 432] on b "Delete" at bounding box center [251, 433] width 38 height 12
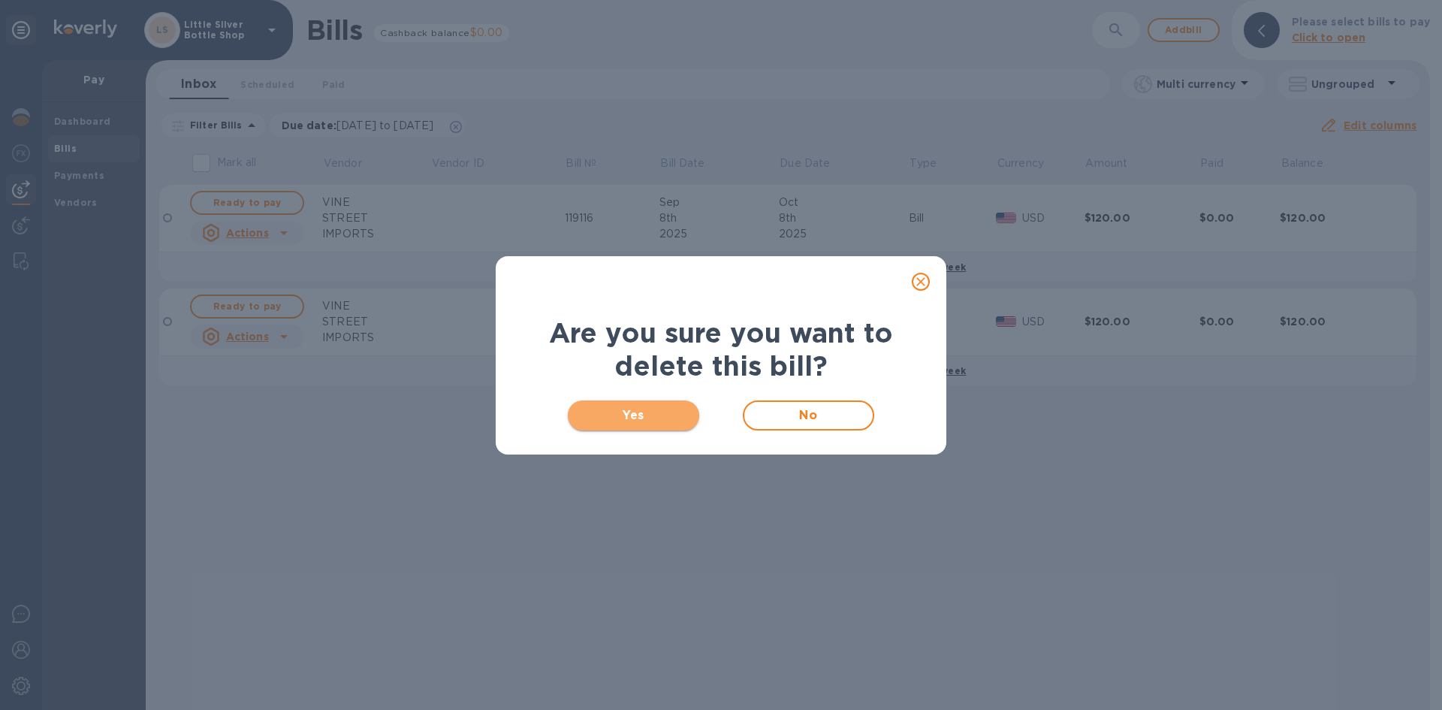
click at [642, 414] on span "Yes" at bounding box center [633, 415] width 107 height 18
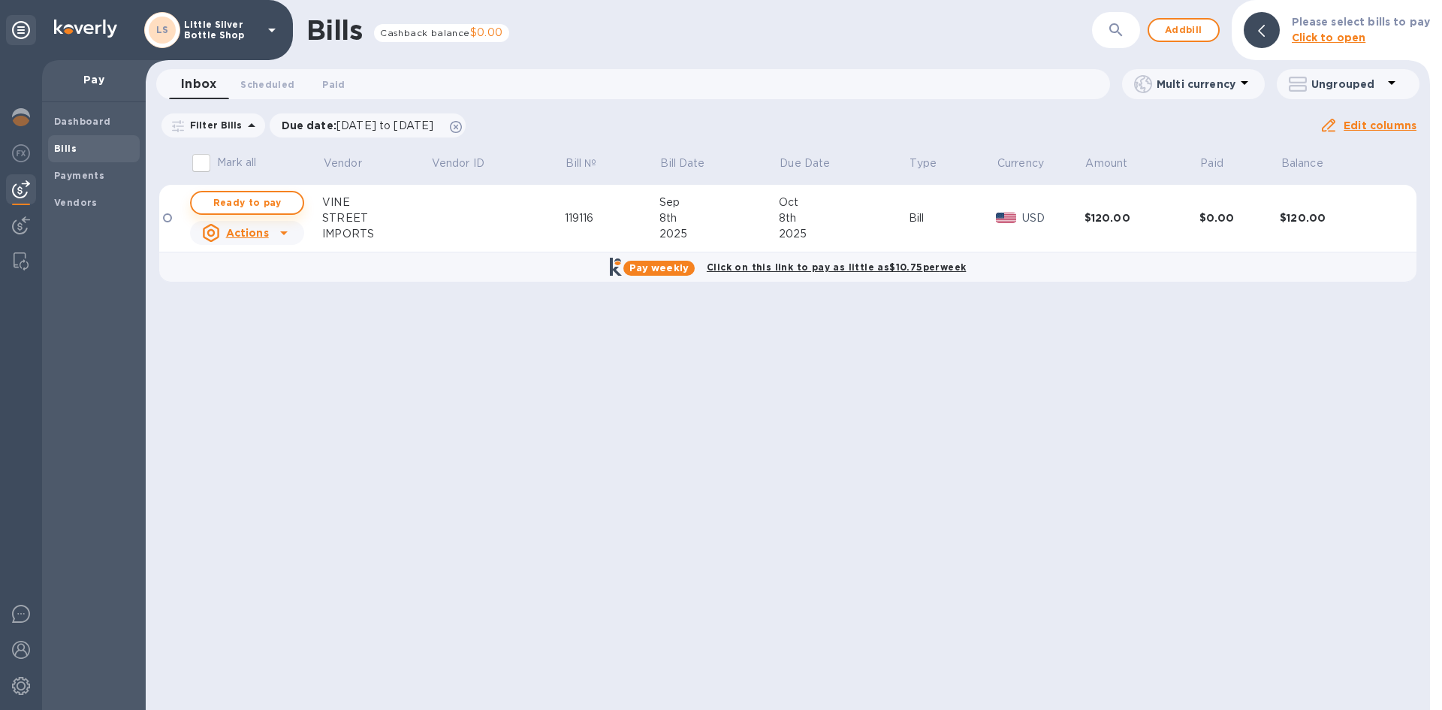
click at [282, 202] on span "Ready to pay" at bounding box center [246, 203] width 87 height 18
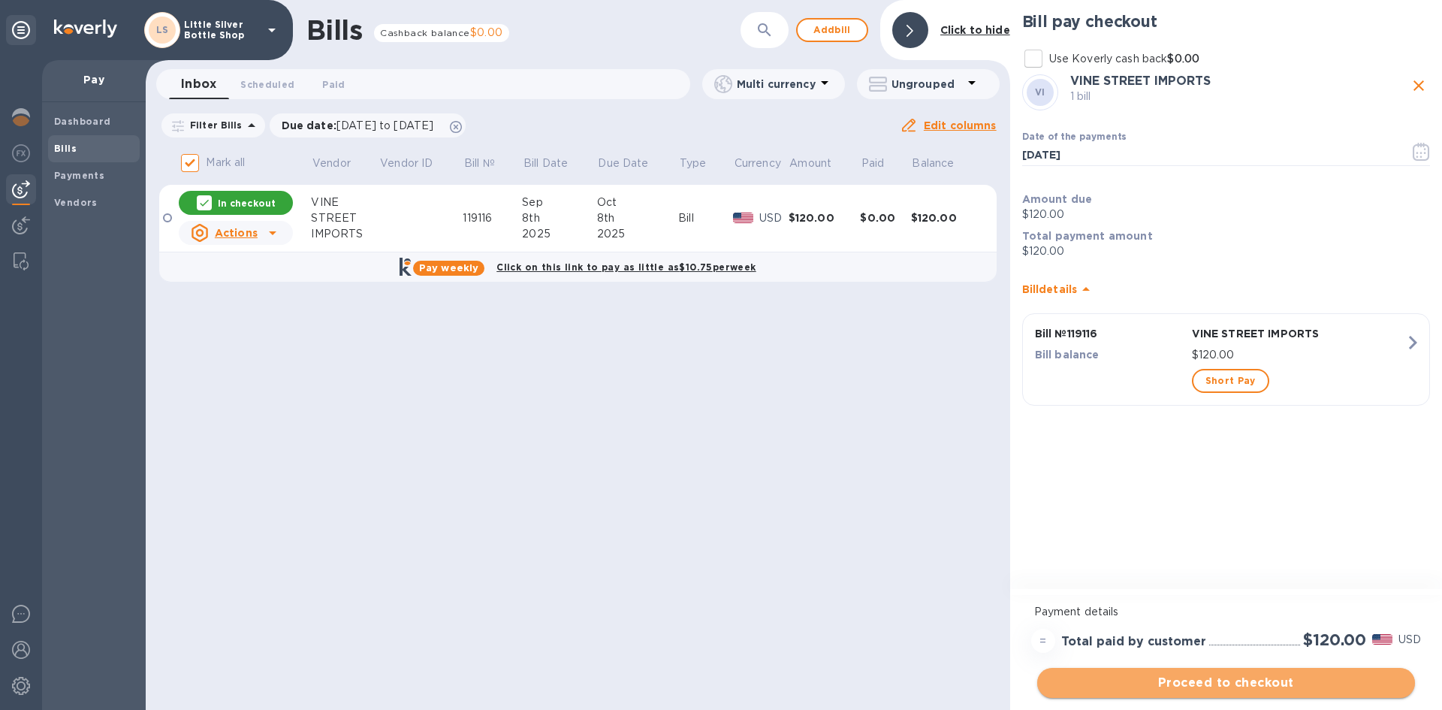
click at [1267, 682] on span "Proceed to checkout" at bounding box center [1226, 682] width 354 height 18
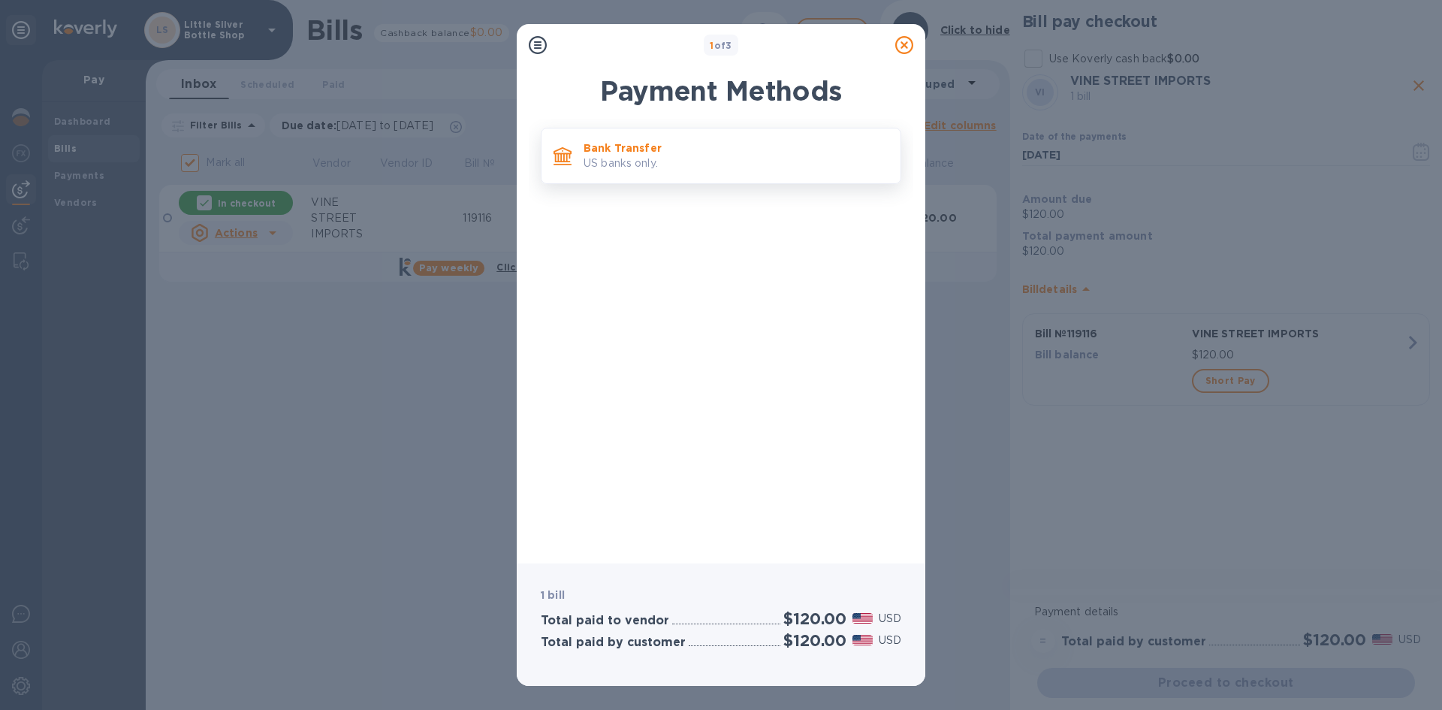
click at [751, 164] on p "US banks only." at bounding box center [735, 163] width 305 height 16
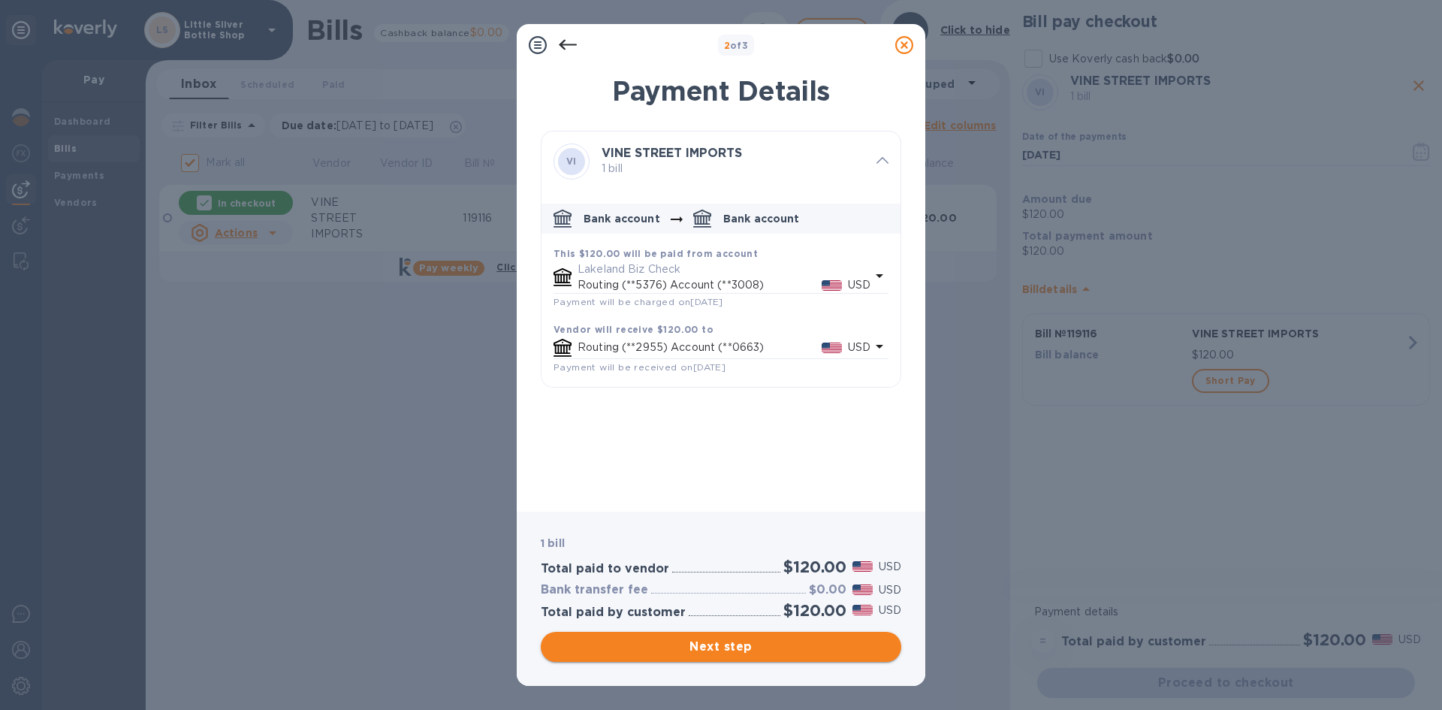
click at [798, 652] on span "Next step" at bounding box center [721, 646] width 336 height 18
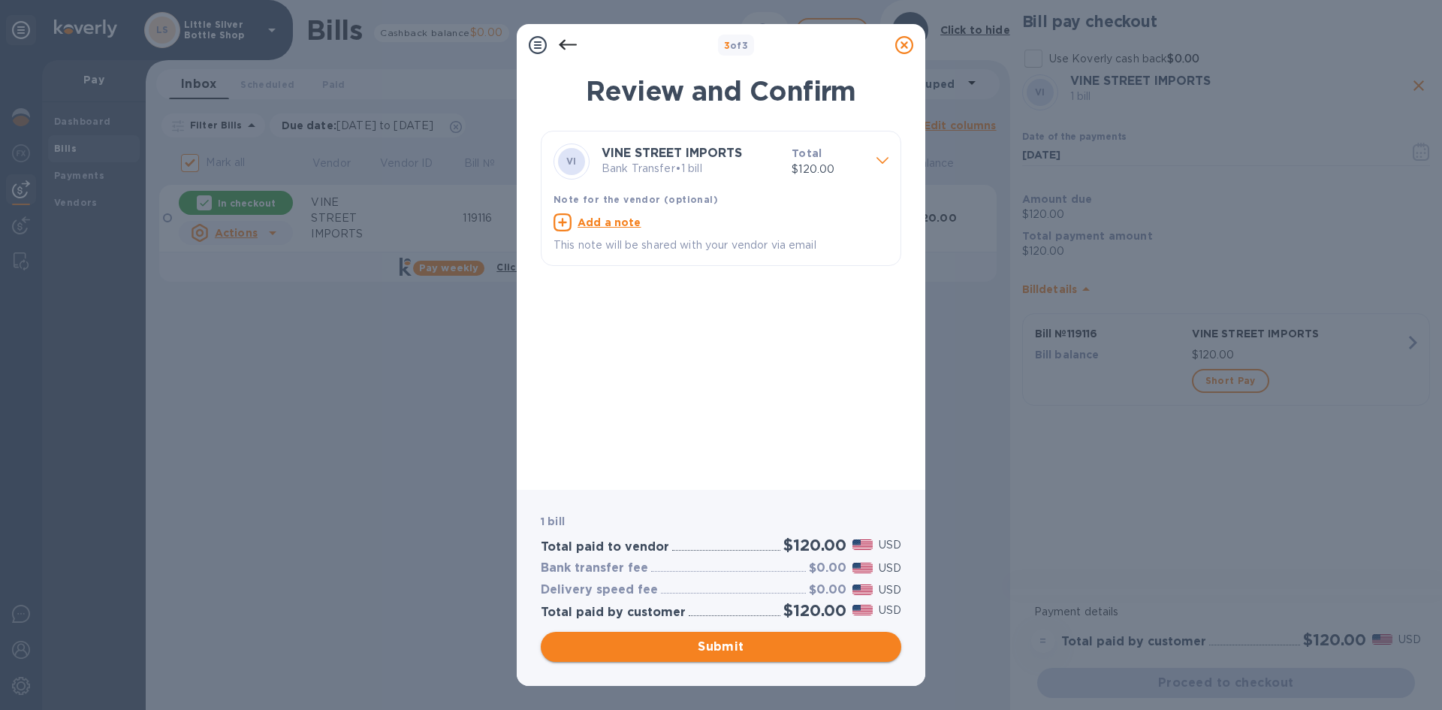
click at [788, 651] on span "Submit" at bounding box center [721, 646] width 336 height 18
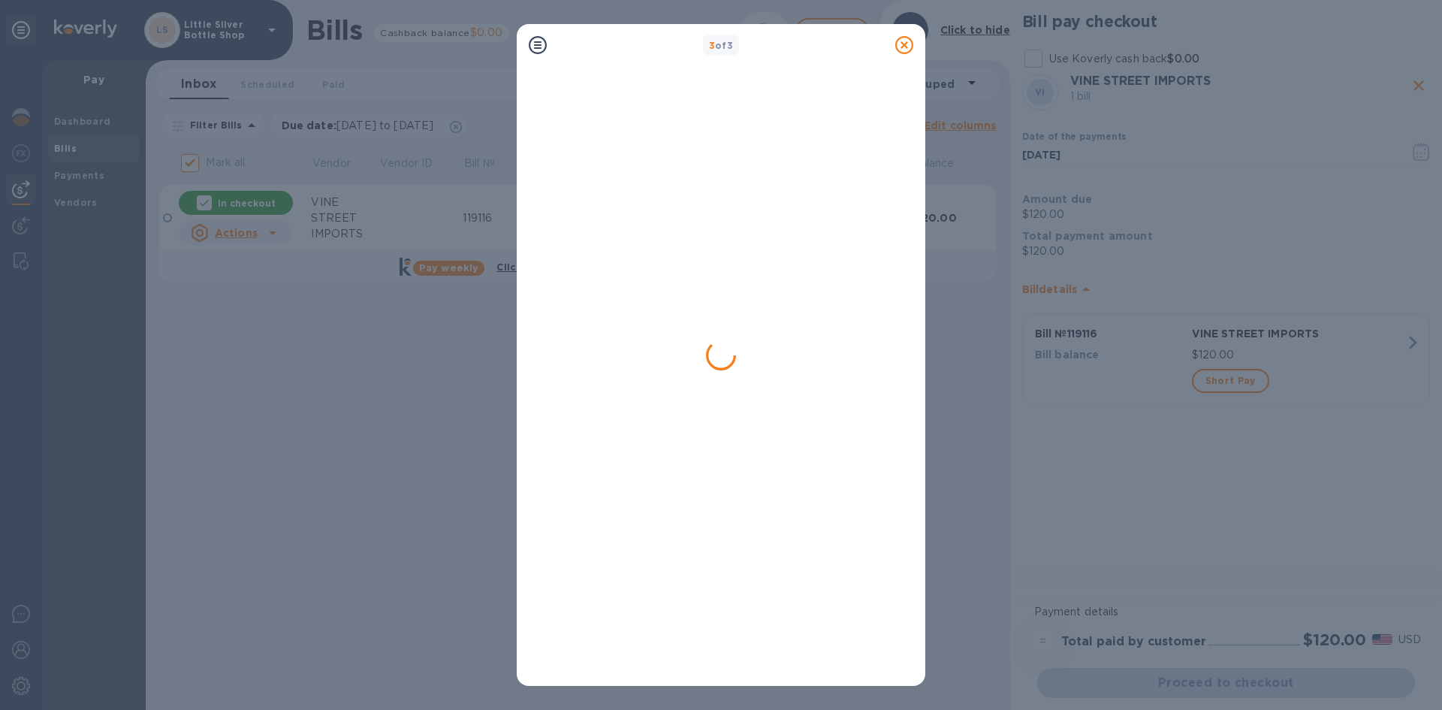
checkbox input "false"
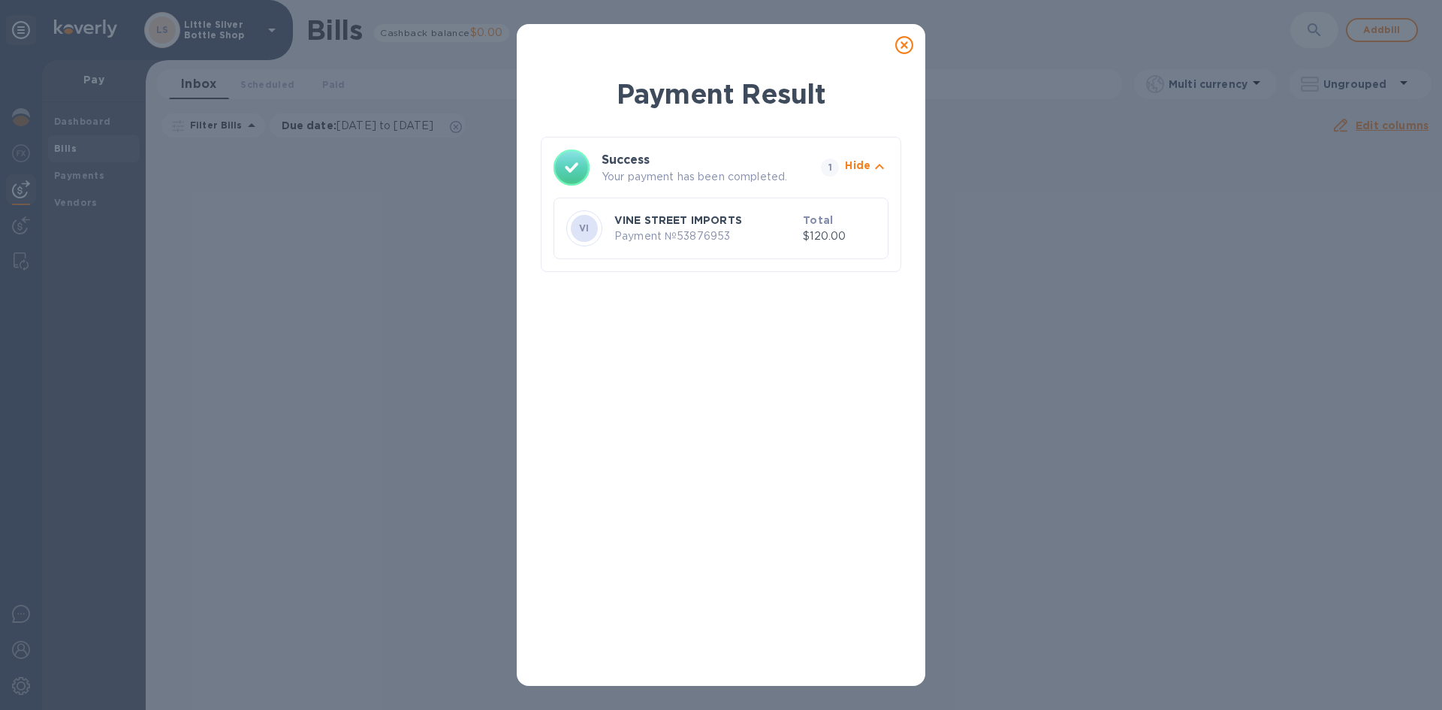
click at [907, 45] on icon at bounding box center [904, 45] width 18 height 18
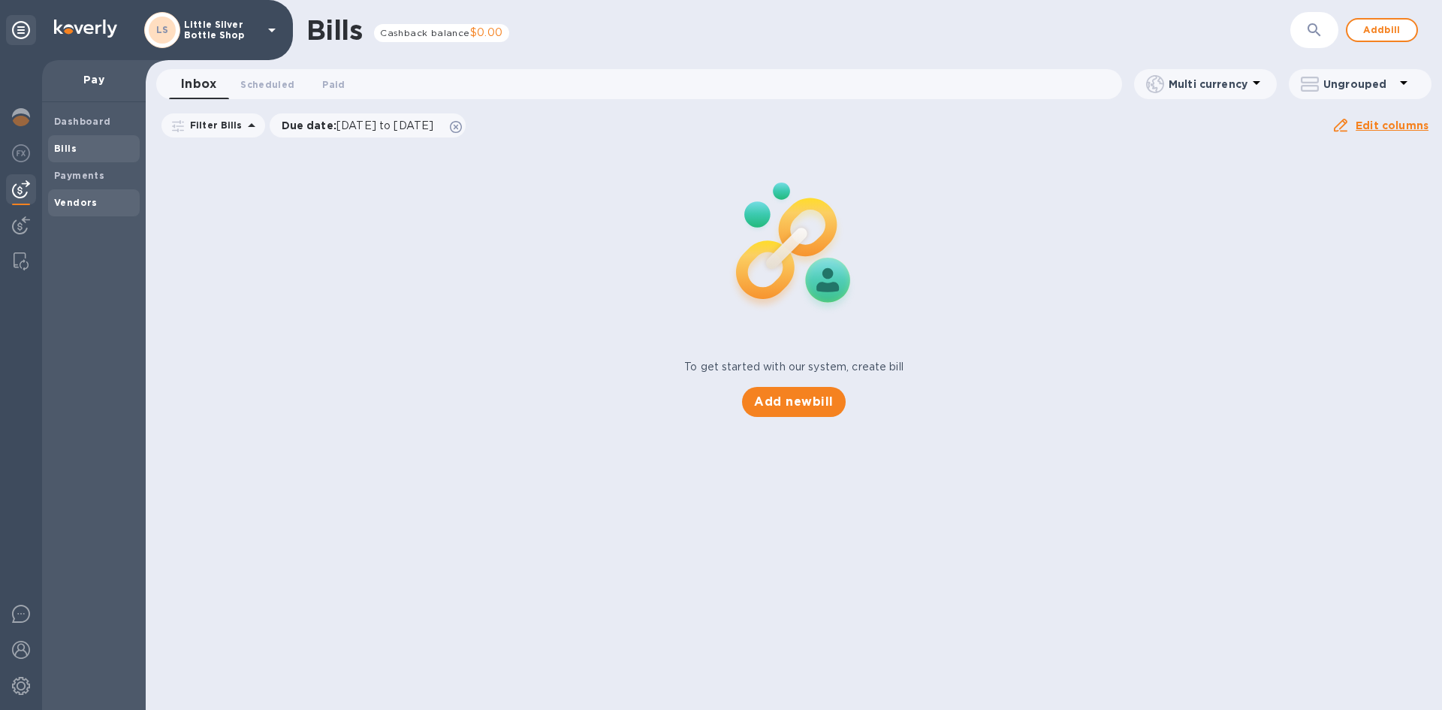
click at [69, 200] on b "Vendors" at bounding box center [76, 202] width 44 height 11
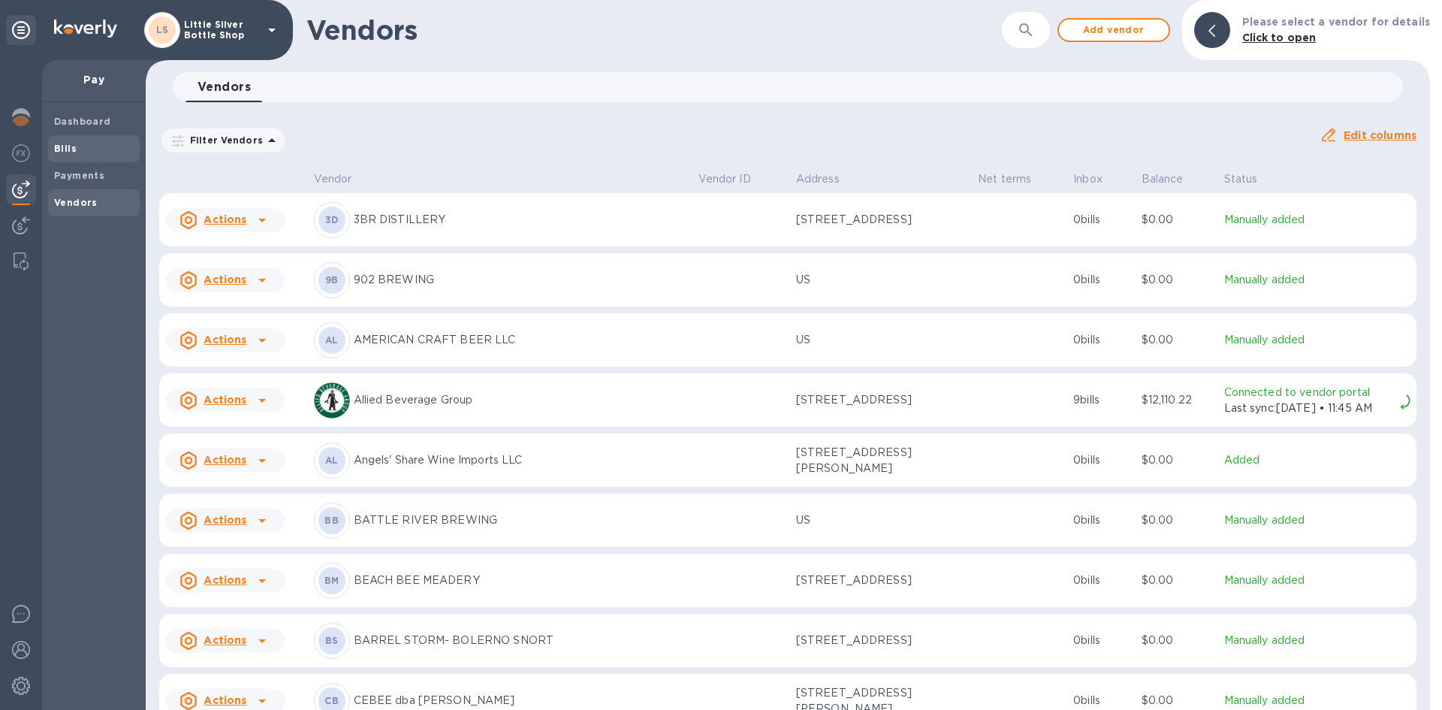
click at [79, 146] on span "Bills" at bounding box center [94, 148] width 80 height 15
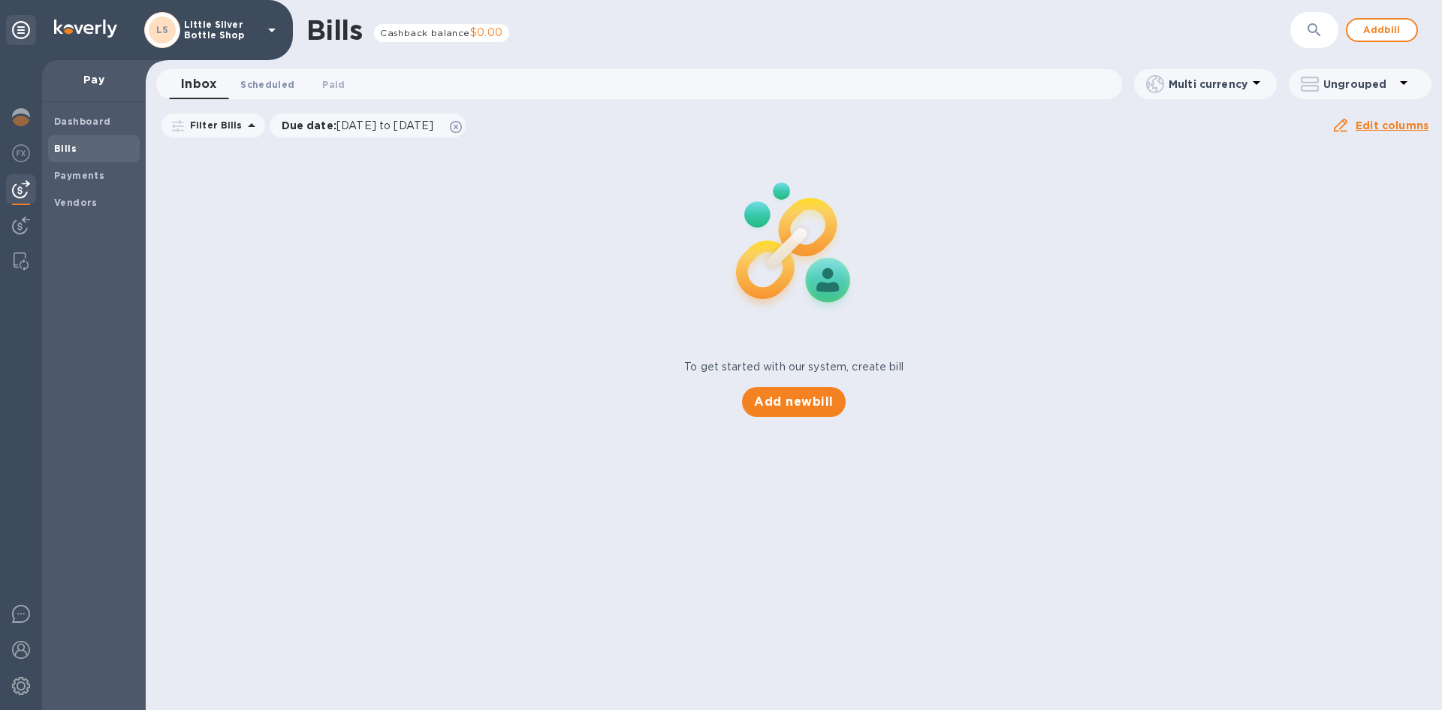
click at [278, 84] on span "Scheduled 0" at bounding box center [267, 85] width 54 height 16
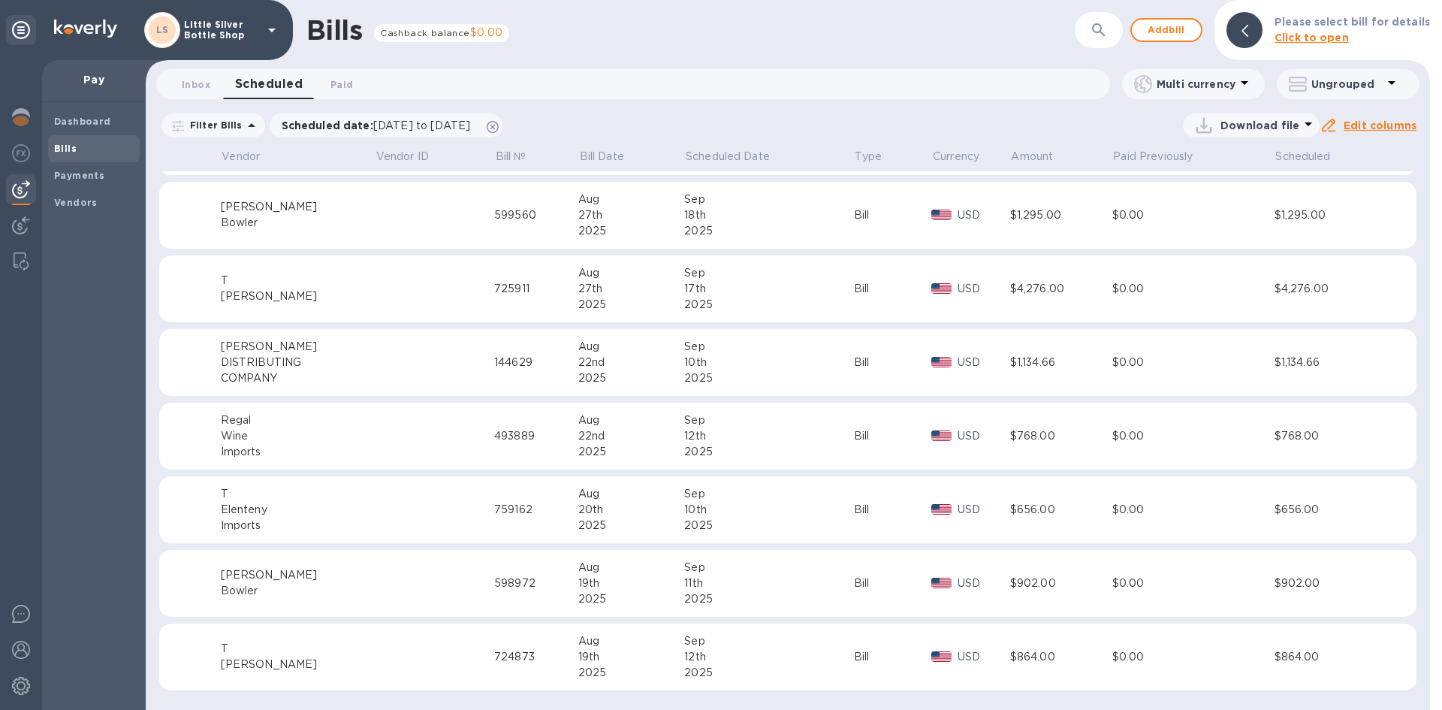
scroll to position [456, 0]
click at [348, 82] on span "Paid 0" at bounding box center [341, 85] width 23 height 16
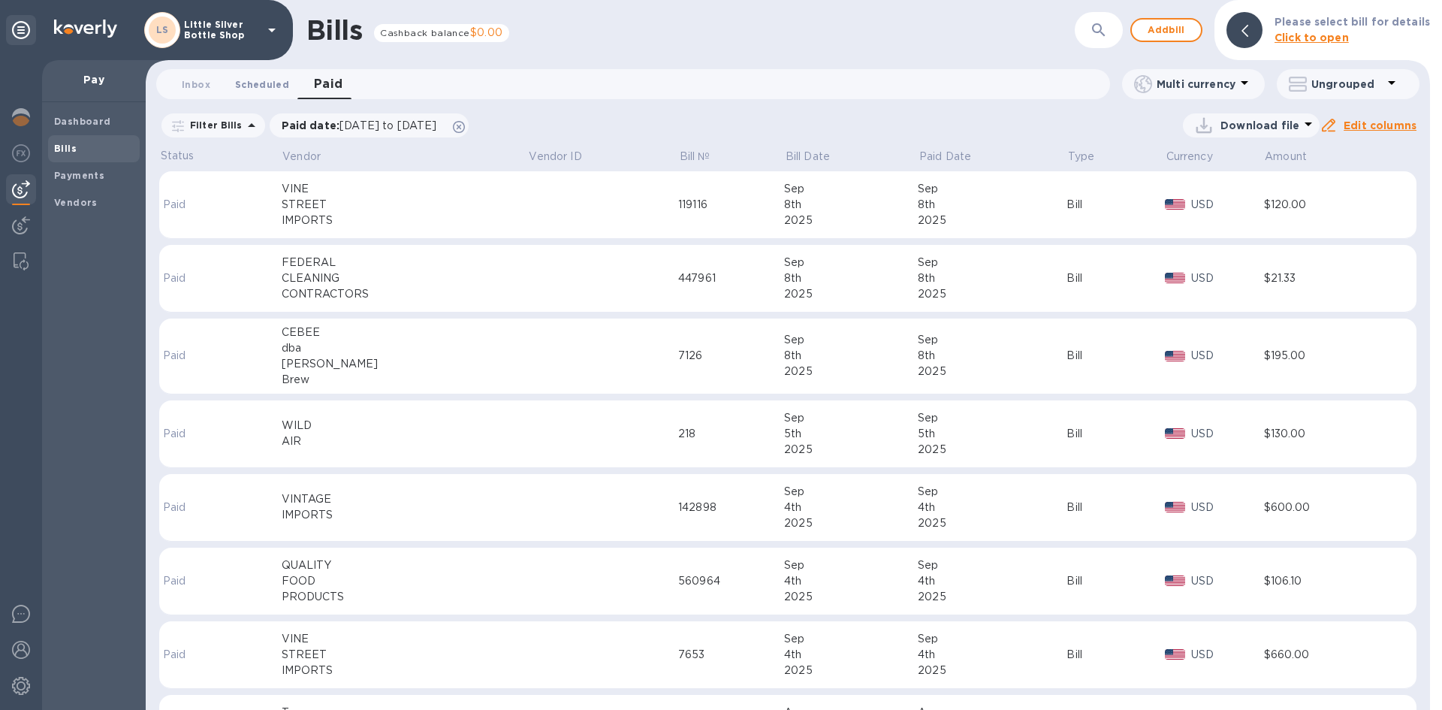
click at [264, 83] on span "Scheduled 0" at bounding box center [262, 85] width 54 height 16
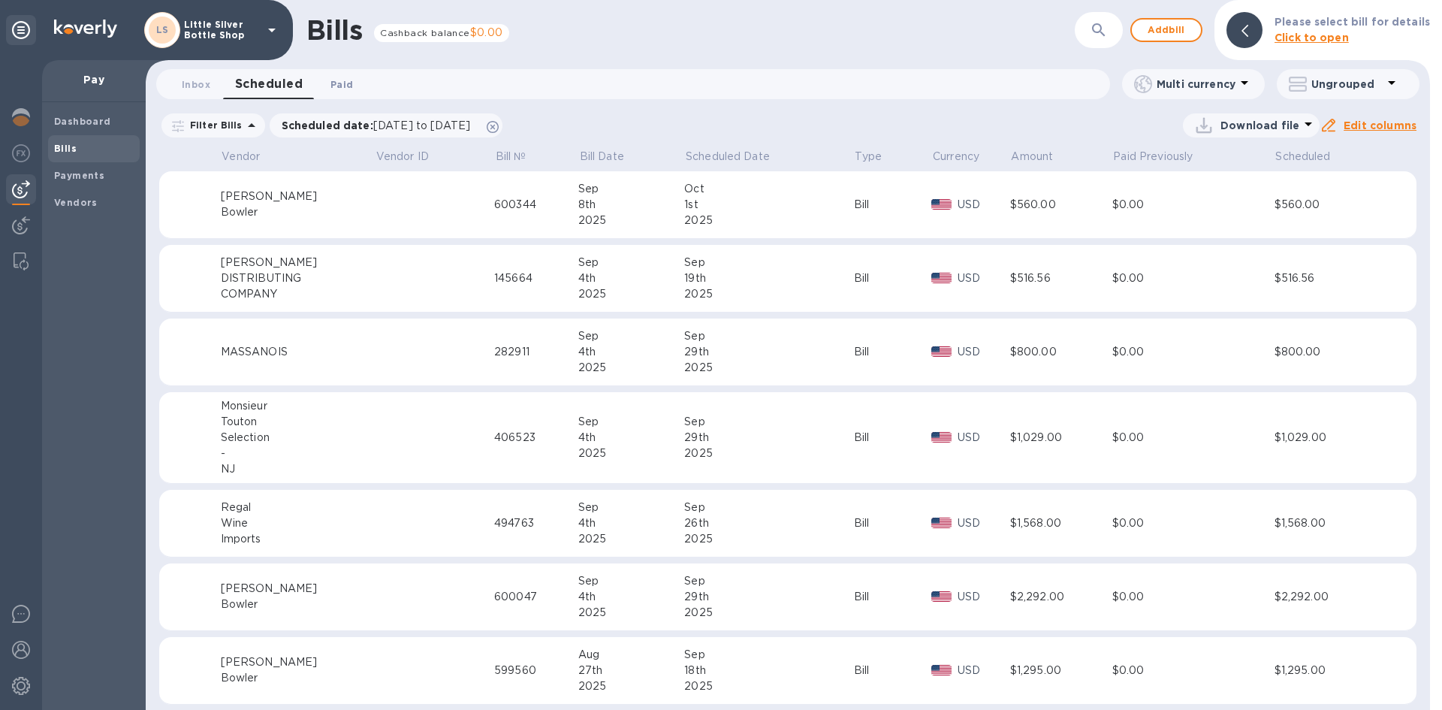
click at [336, 85] on span "Paid 0" at bounding box center [341, 85] width 23 height 16
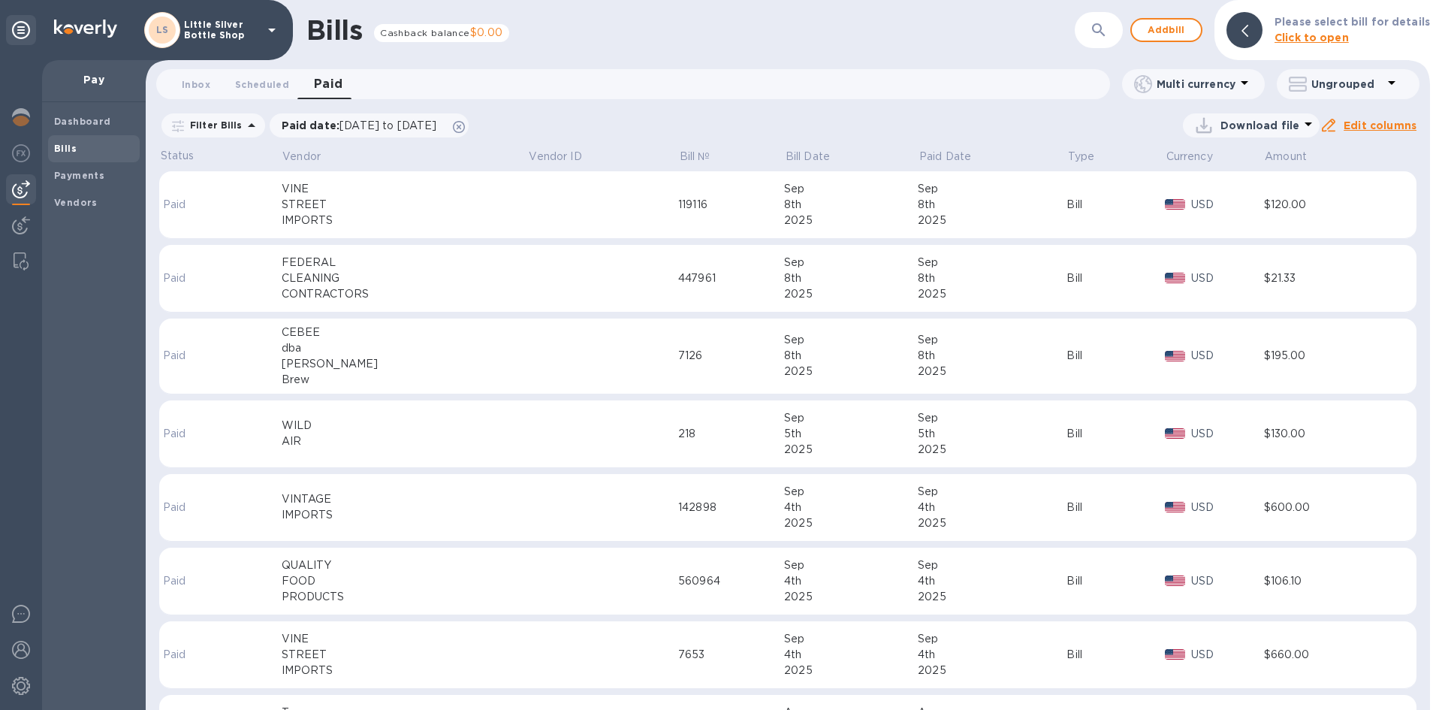
scroll to position [75, 0]
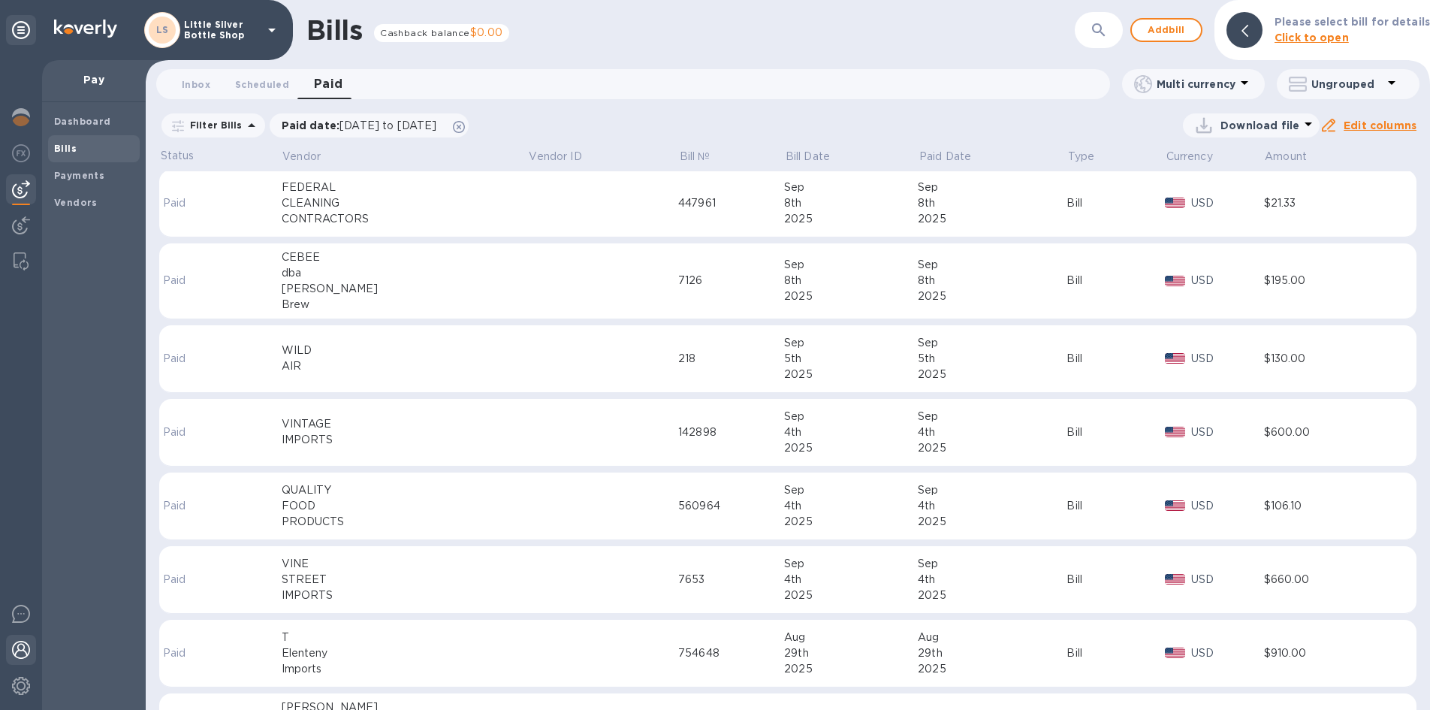
click at [25, 648] on img at bounding box center [21, 649] width 18 height 18
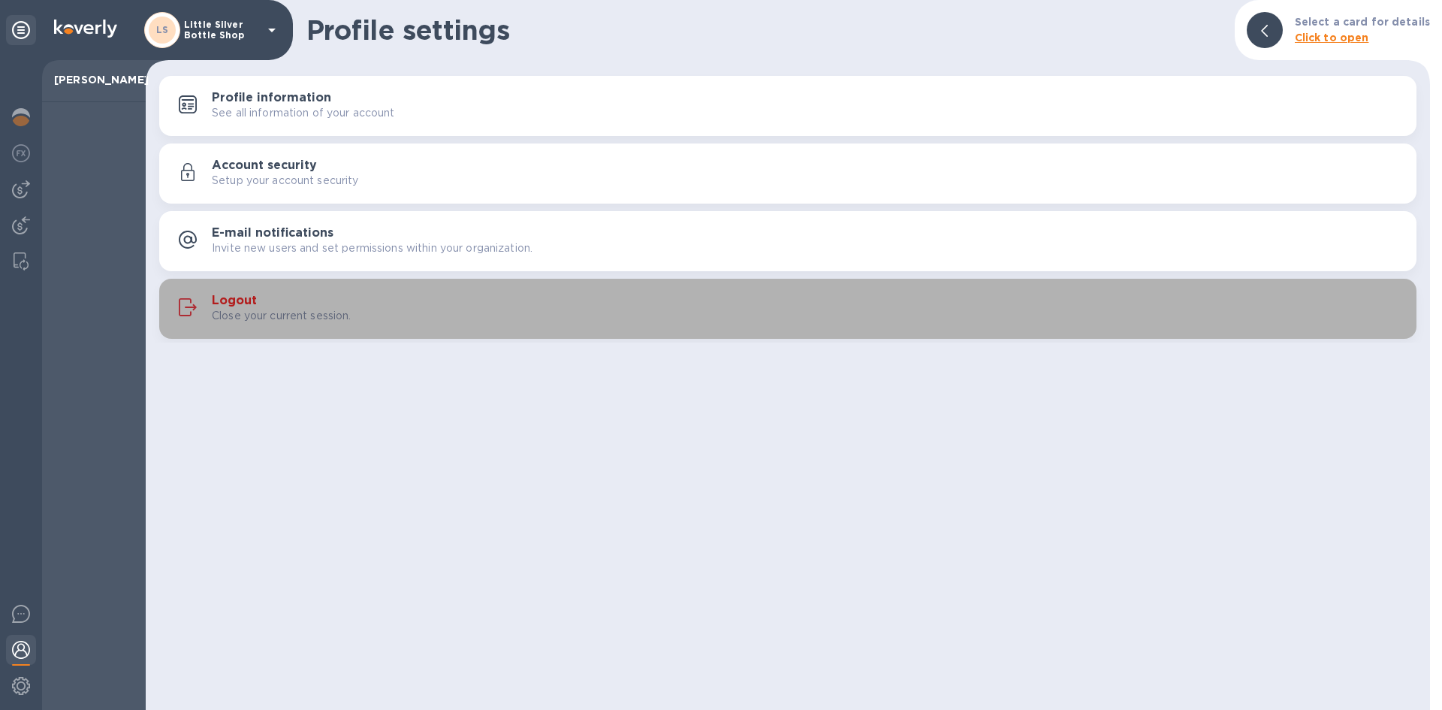
click at [242, 298] on h3 "Logout" at bounding box center [234, 301] width 45 height 14
